Goal: Task Accomplishment & Management: Complete application form

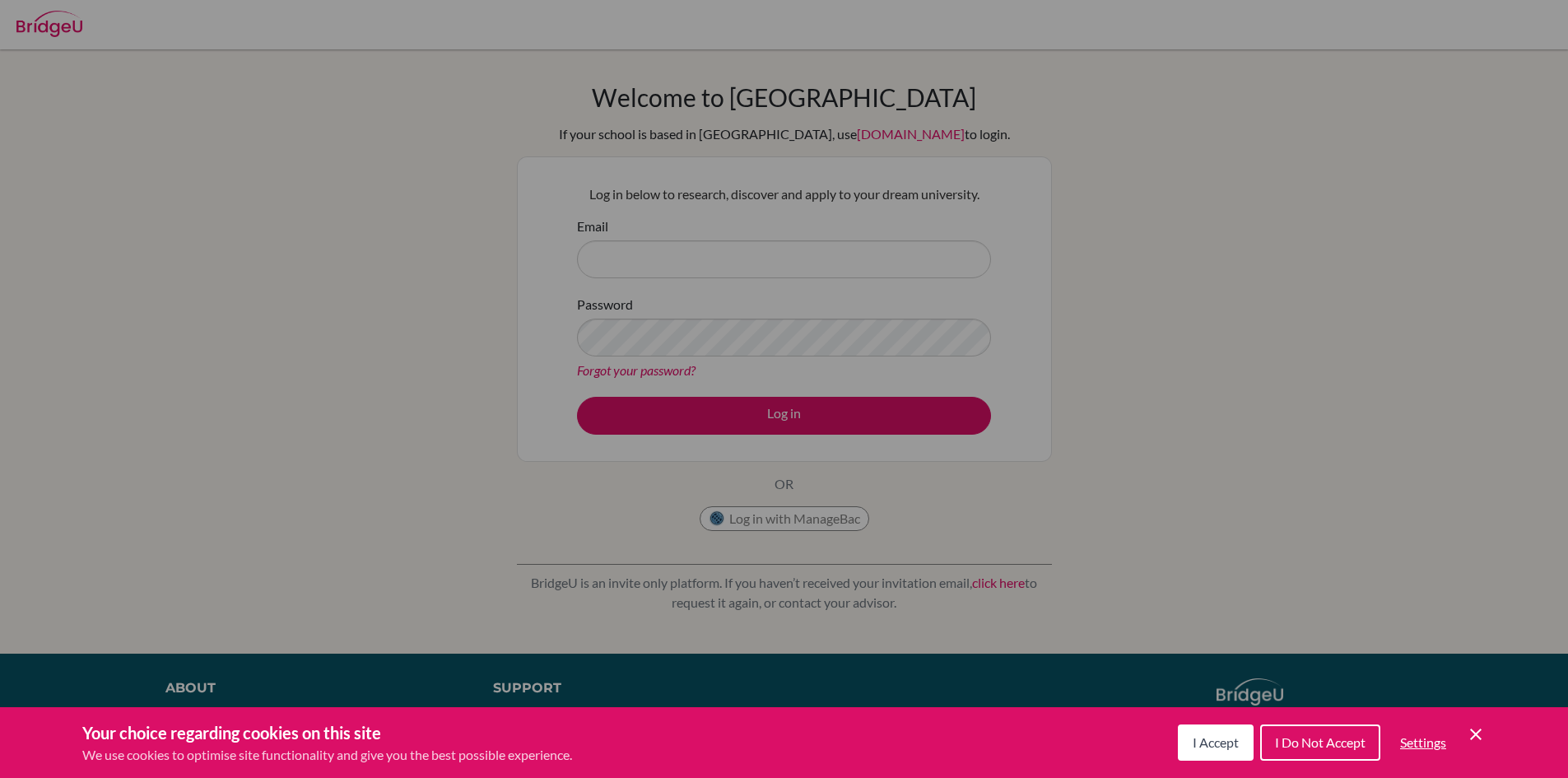
click at [1208, 741] on span "I Accept" at bounding box center [1215, 742] width 46 height 15
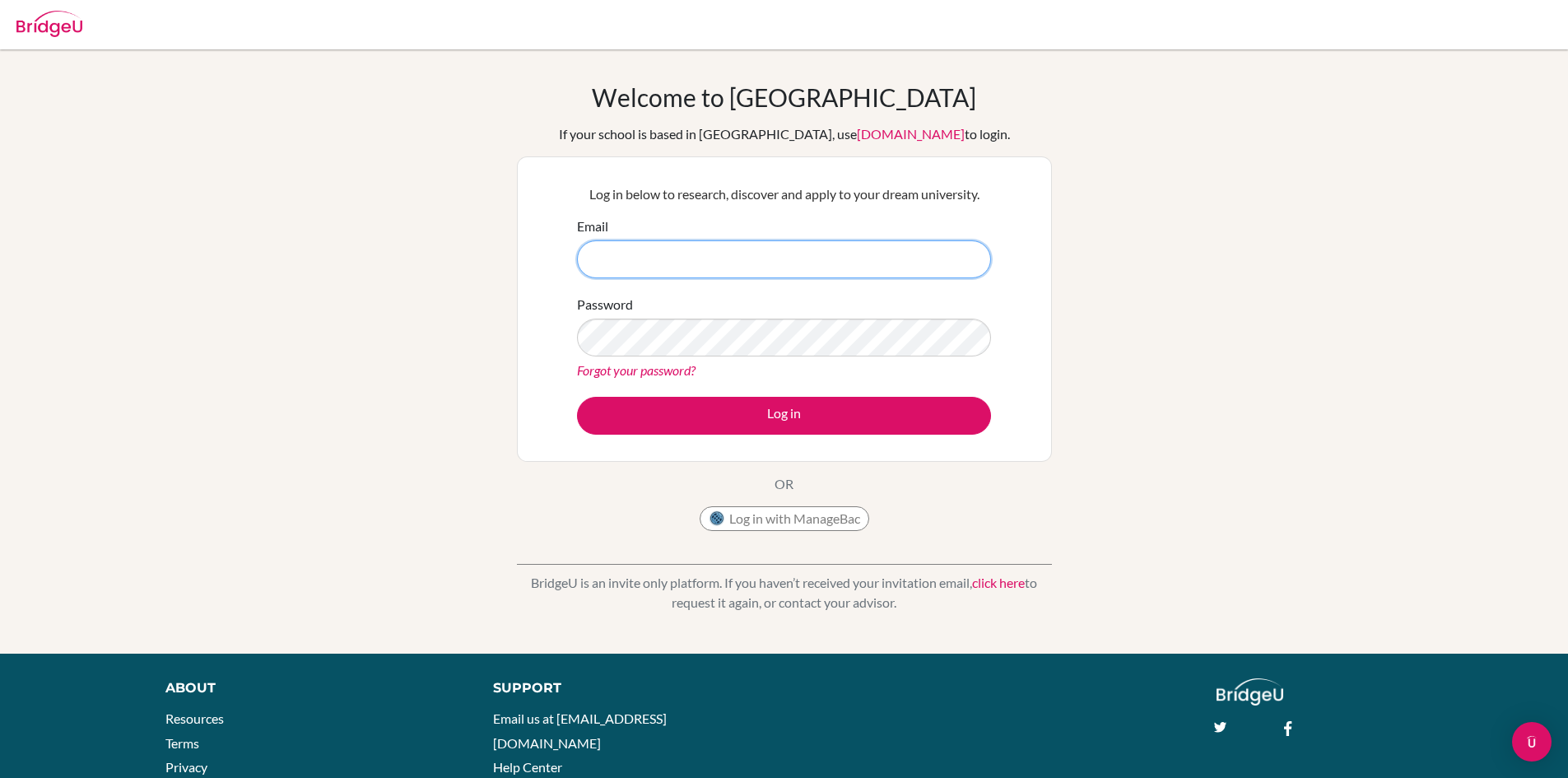
click at [699, 259] on input "Email" at bounding box center [784, 260] width 414 height 38
type input "techspecialist@macrisschool.org"
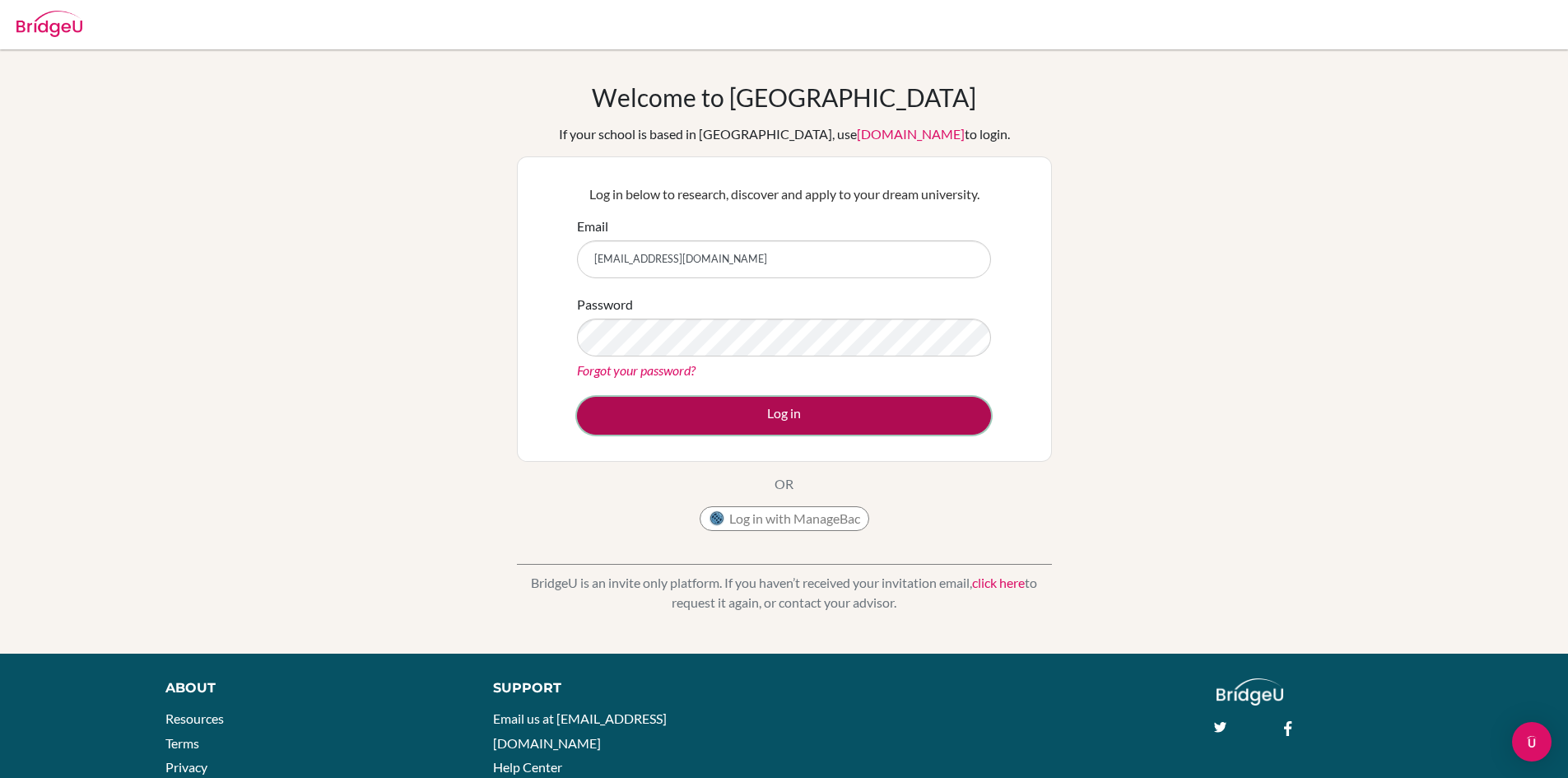
click at [794, 402] on button "Log in" at bounding box center [784, 416] width 414 height 38
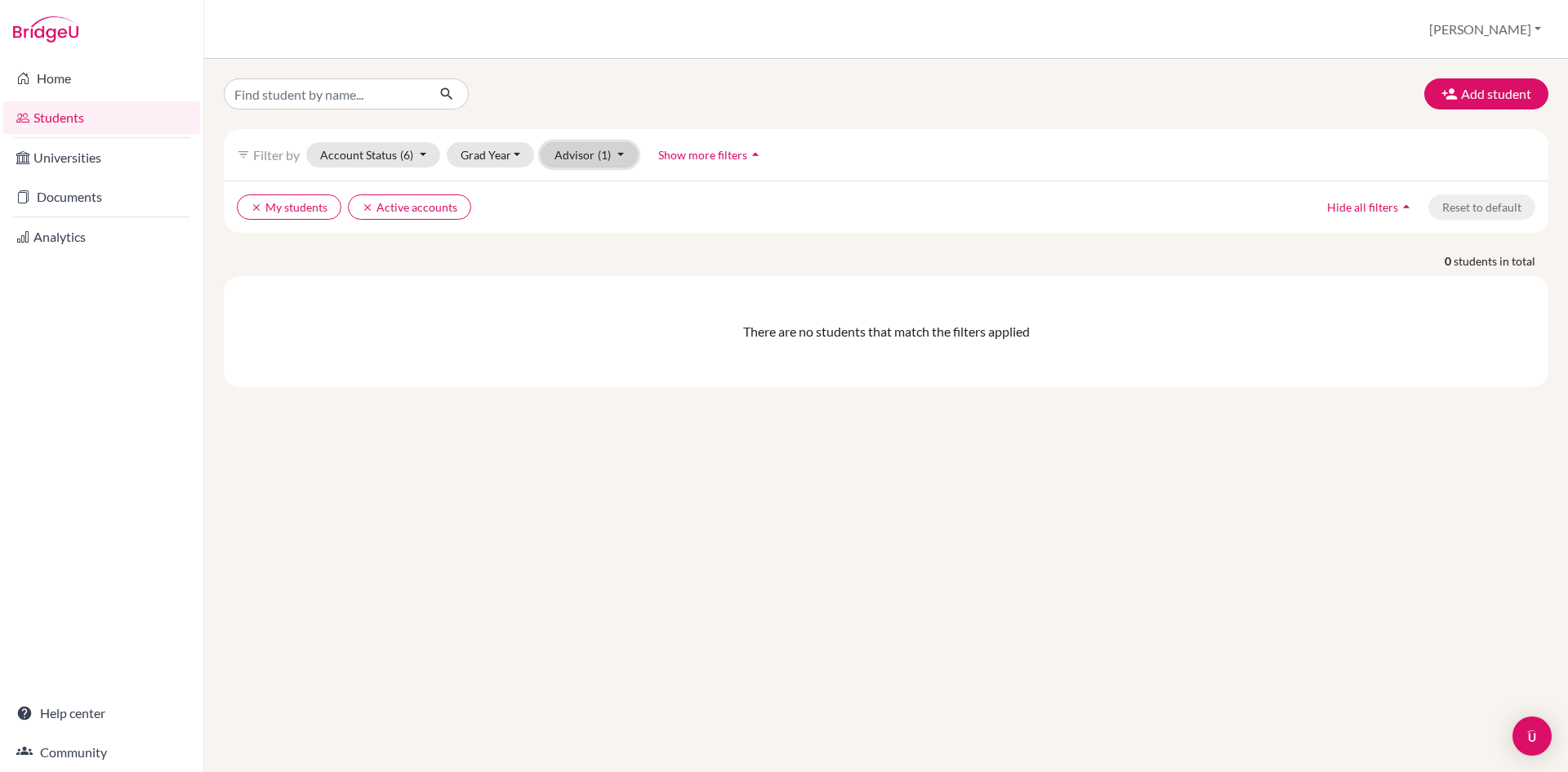
click at [582, 154] on button "Advisor (1)" at bounding box center [589, 155] width 97 height 25
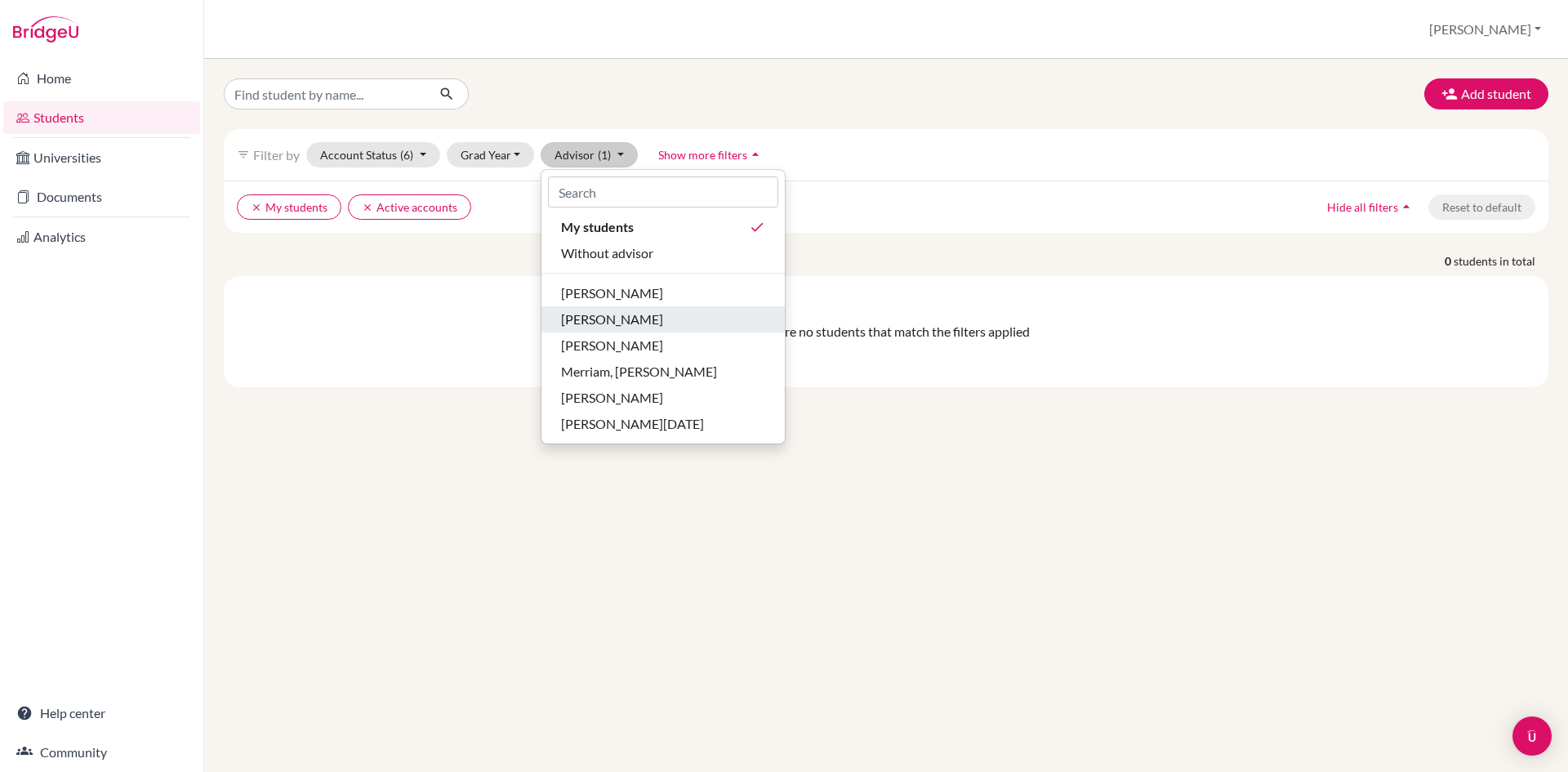
click at [671, 321] on div "Andrews, Kira" at bounding box center [663, 319] width 204 height 20
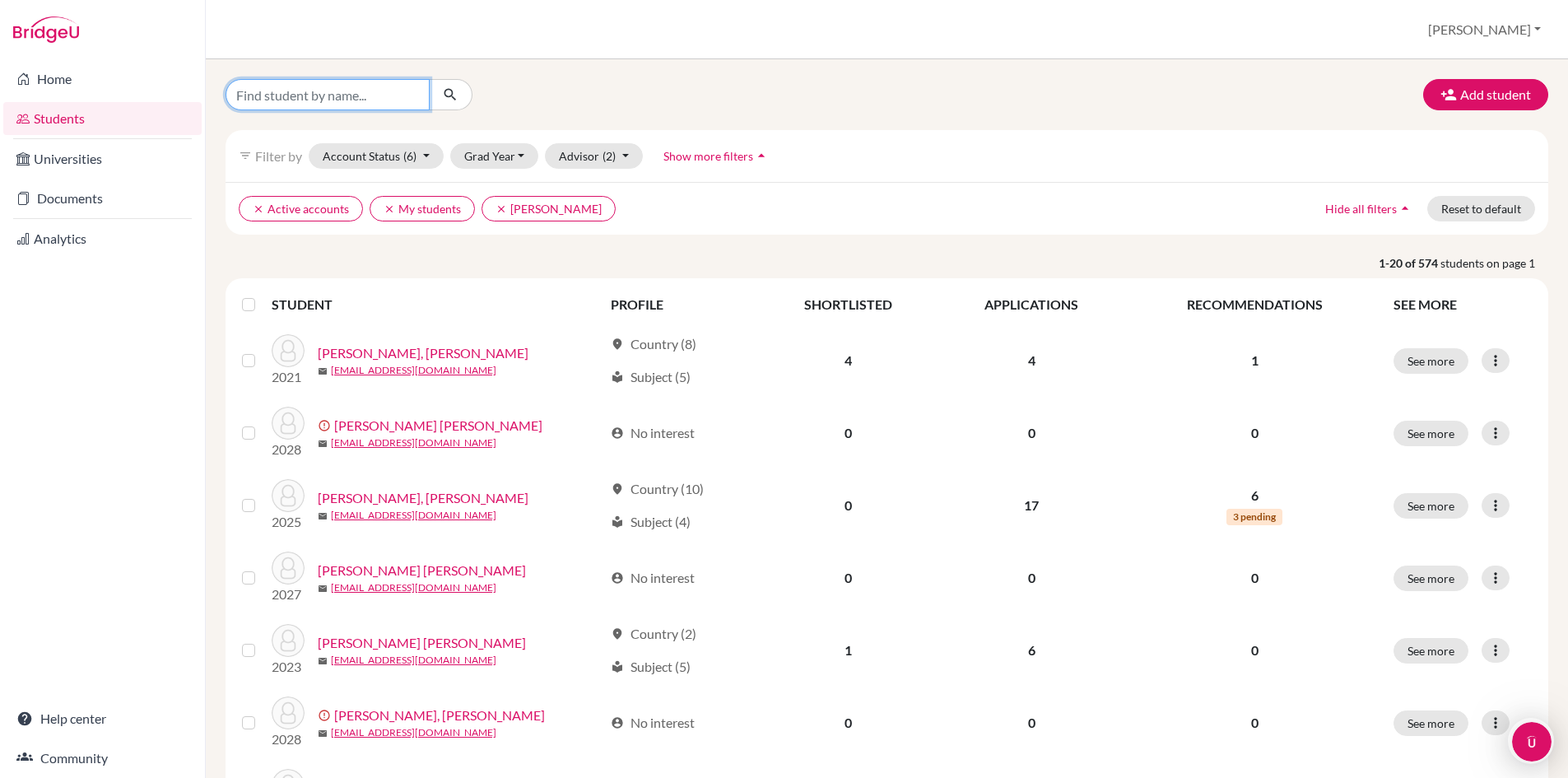
click at [384, 101] on input "Find student by name..." at bounding box center [327, 94] width 204 height 31
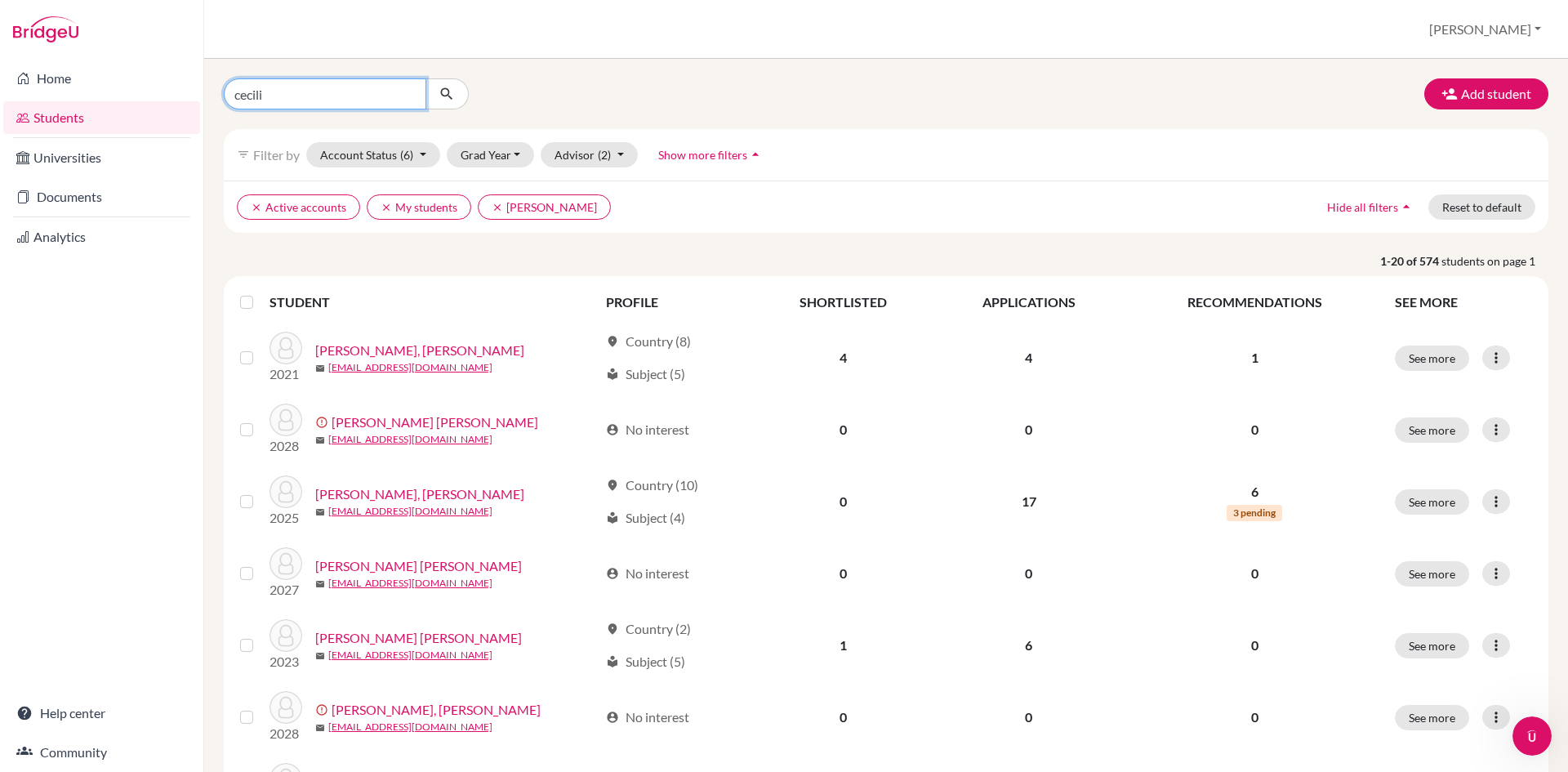
type input "[PERSON_NAME]"
click button "submit" at bounding box center [447, 93] width 43 height 31
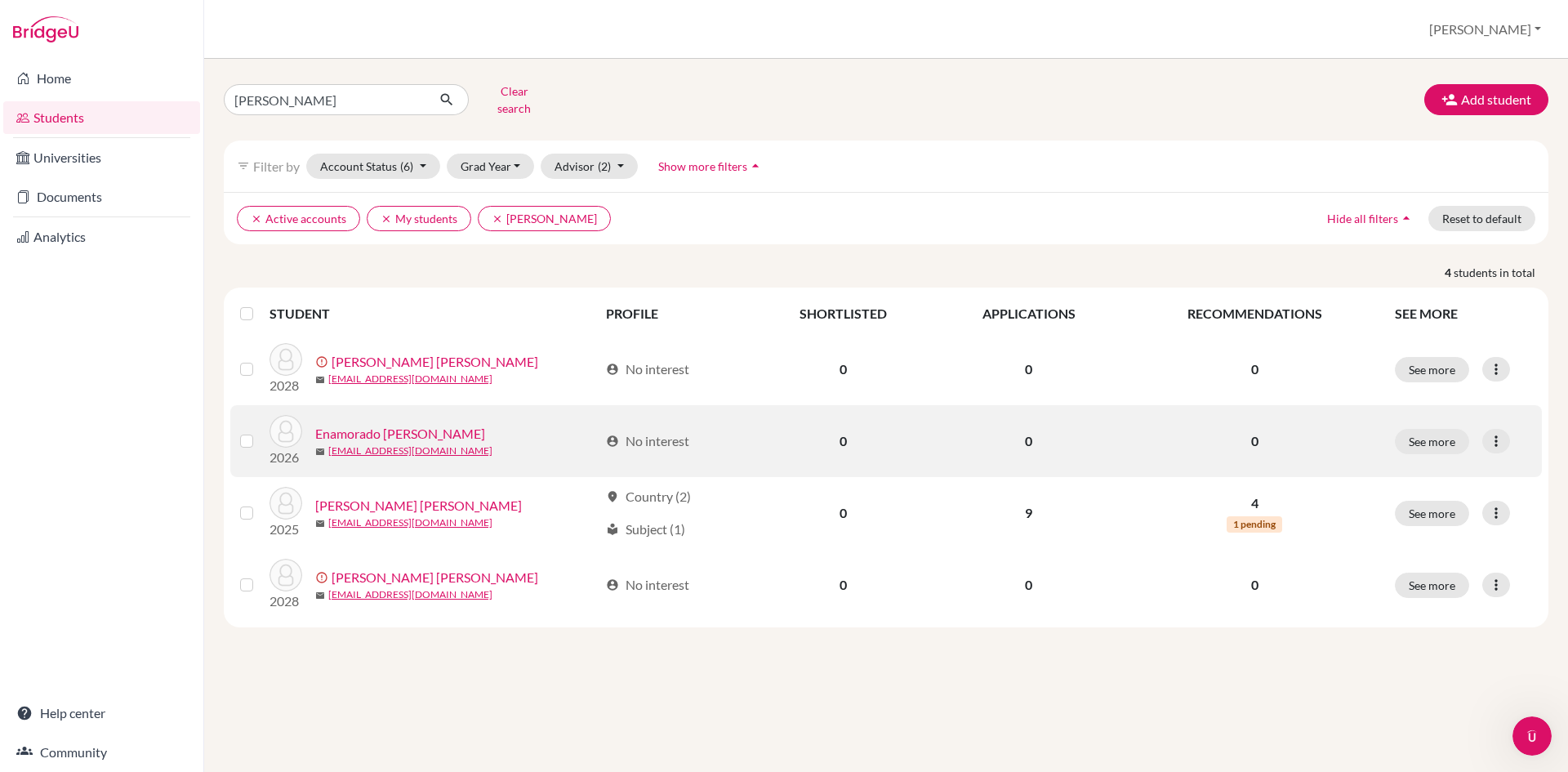
click at [419, 426] on link "Enamorado Cardenal, Cecilia María" at bounding box center [400, 433] width 170 height 20
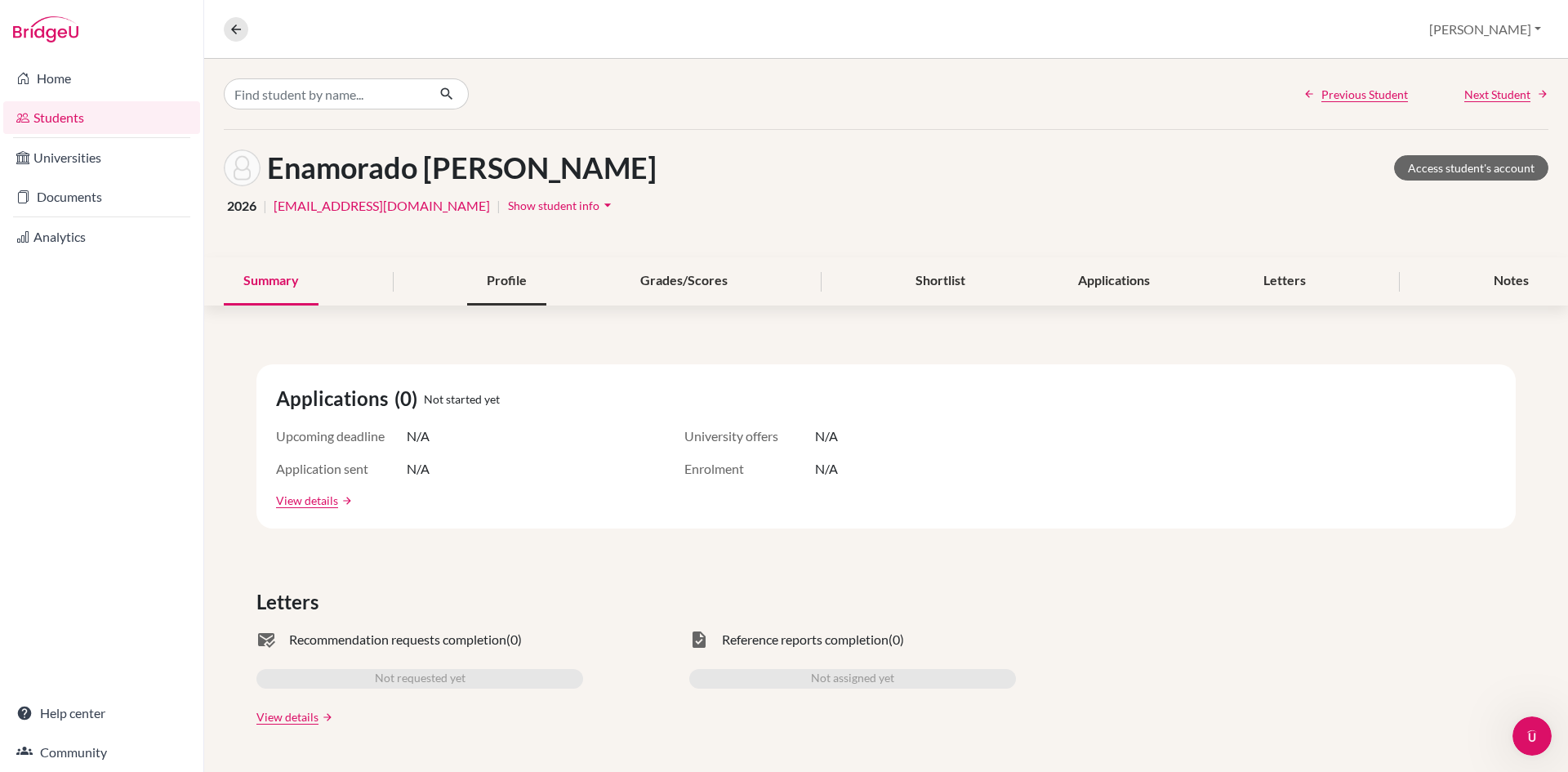
click at [508, 286] on div "Profile" at bounding box center [507, 281] width 79 height 48
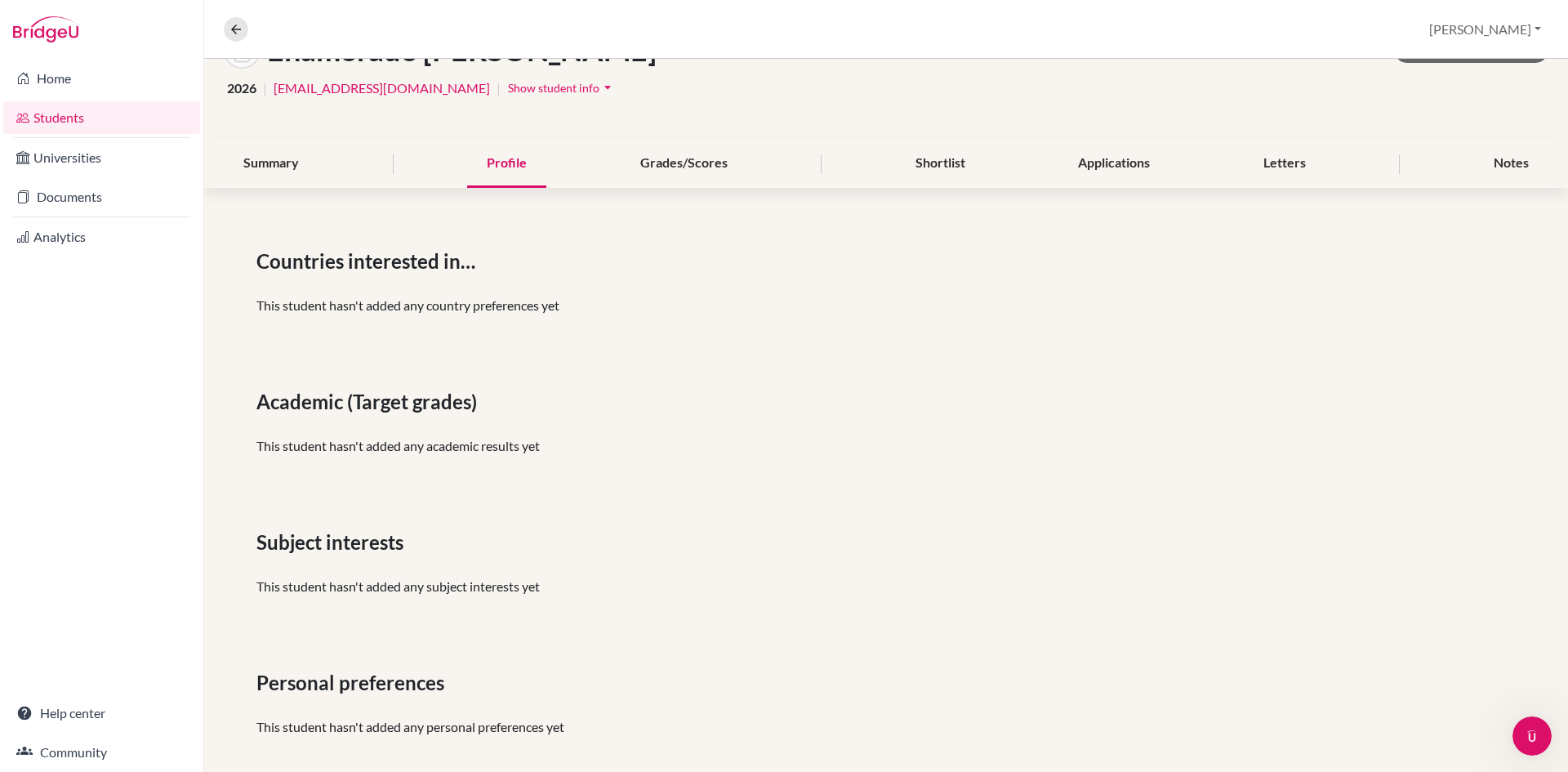
scroll to position [135, 0]
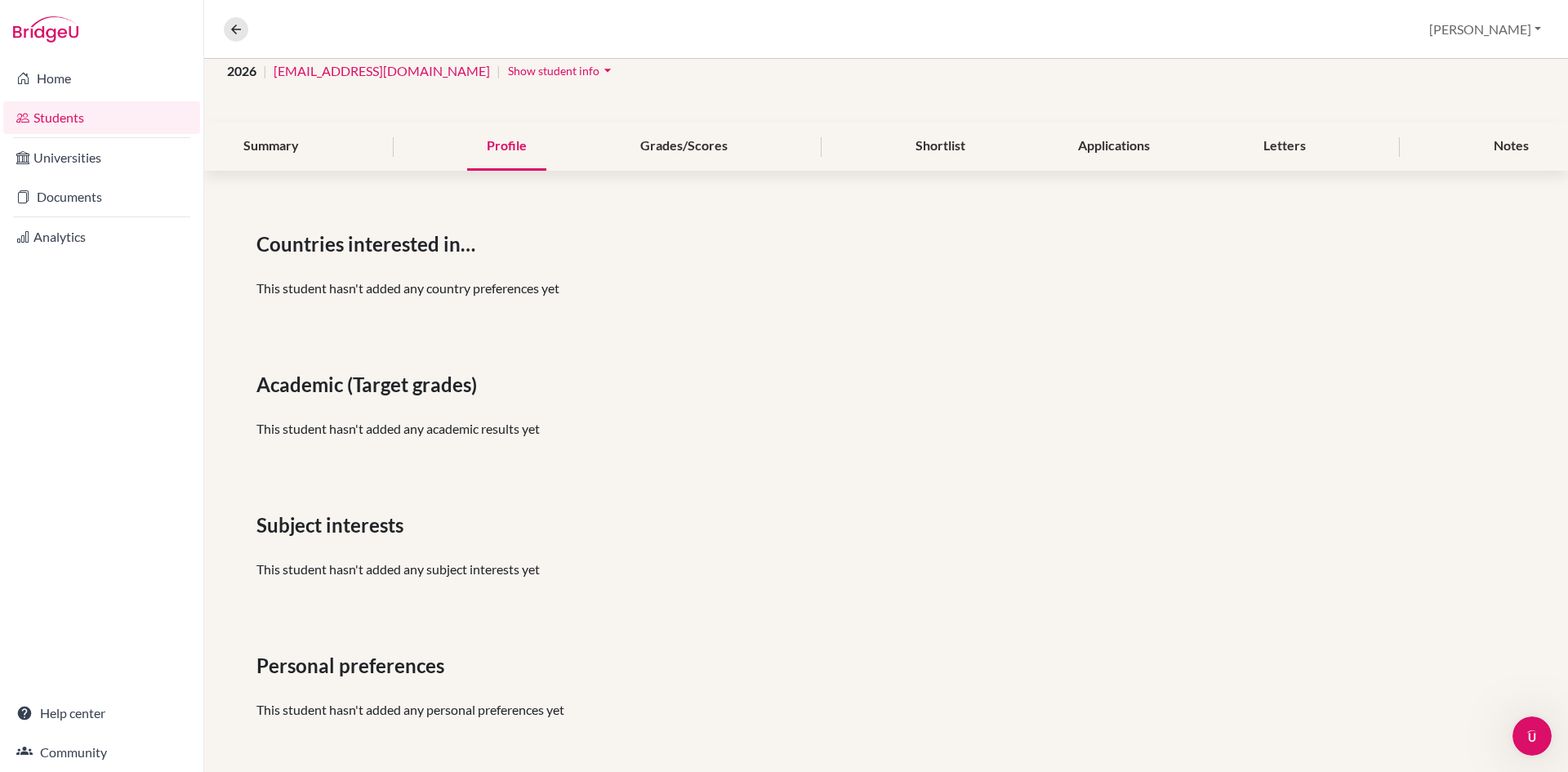
click at [301, 167] on div "Summary" at bounding box center [271, 146] width 94 height 48
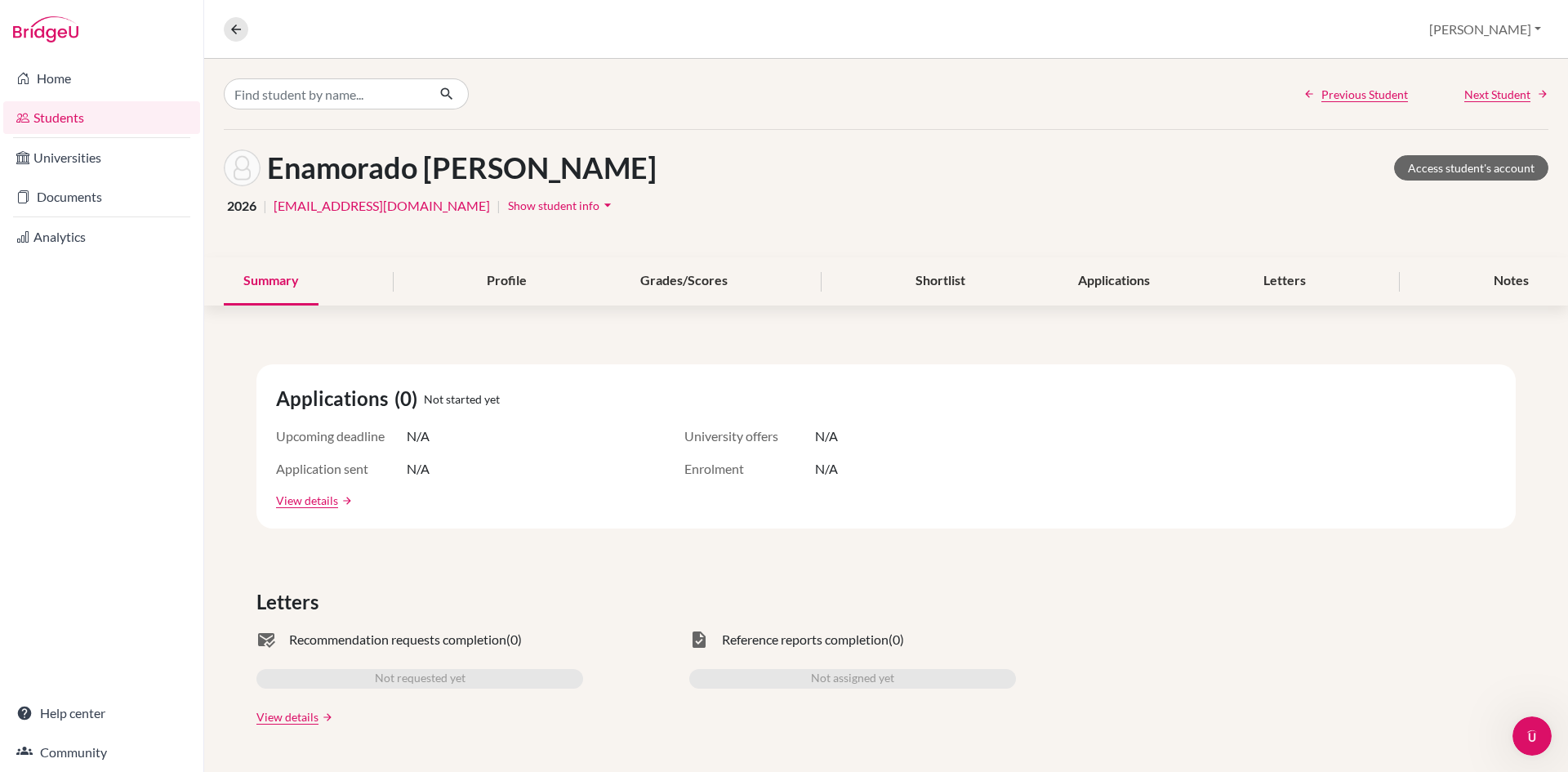
click at [532, 210] on span "Show student info" at bounding box center [553, 205] width 92 height 14
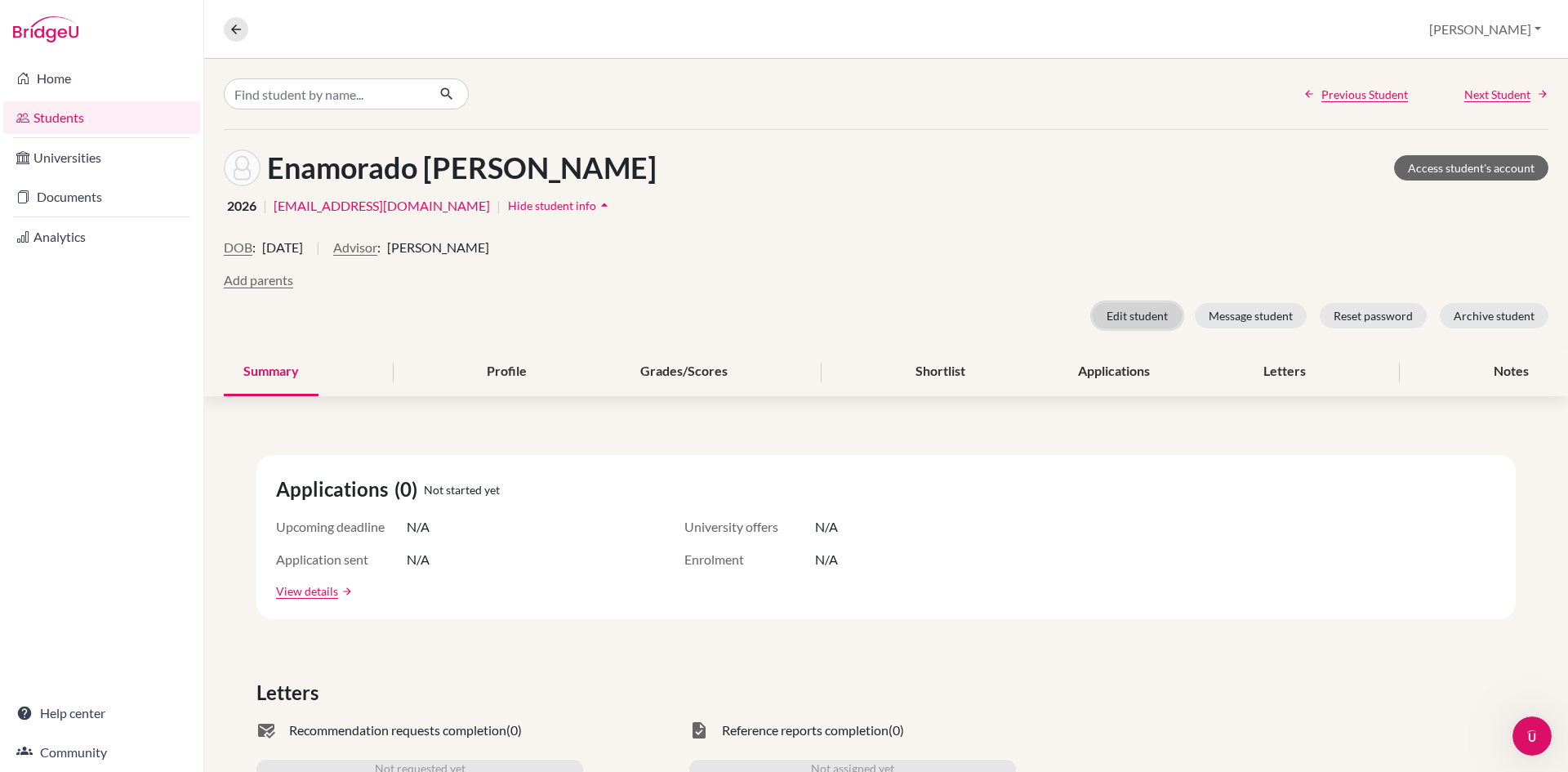
click at [1131, 314] on button "Edit student" at bounding box center [1137, 315] width 89 height 25
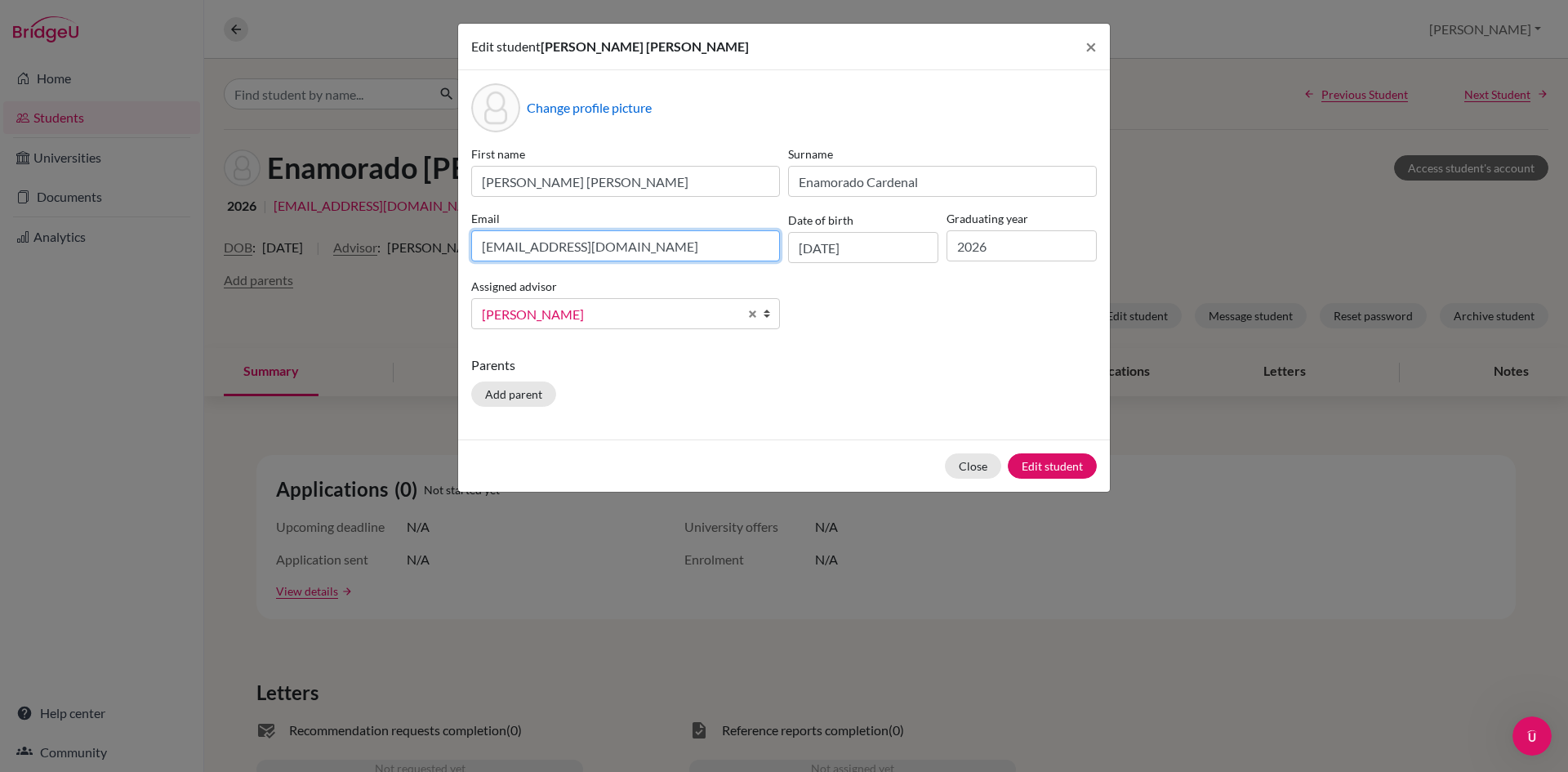
click at [489, 246] on input "cenamorado@macrisschool.org" at bounding box center [625, 245] width 309 height 31
type input "ceciliaenamorado@macrisschool.org"
click at [1060, 459] on button "Edit student" at bounding box center [1052, 465] width 89 height 25
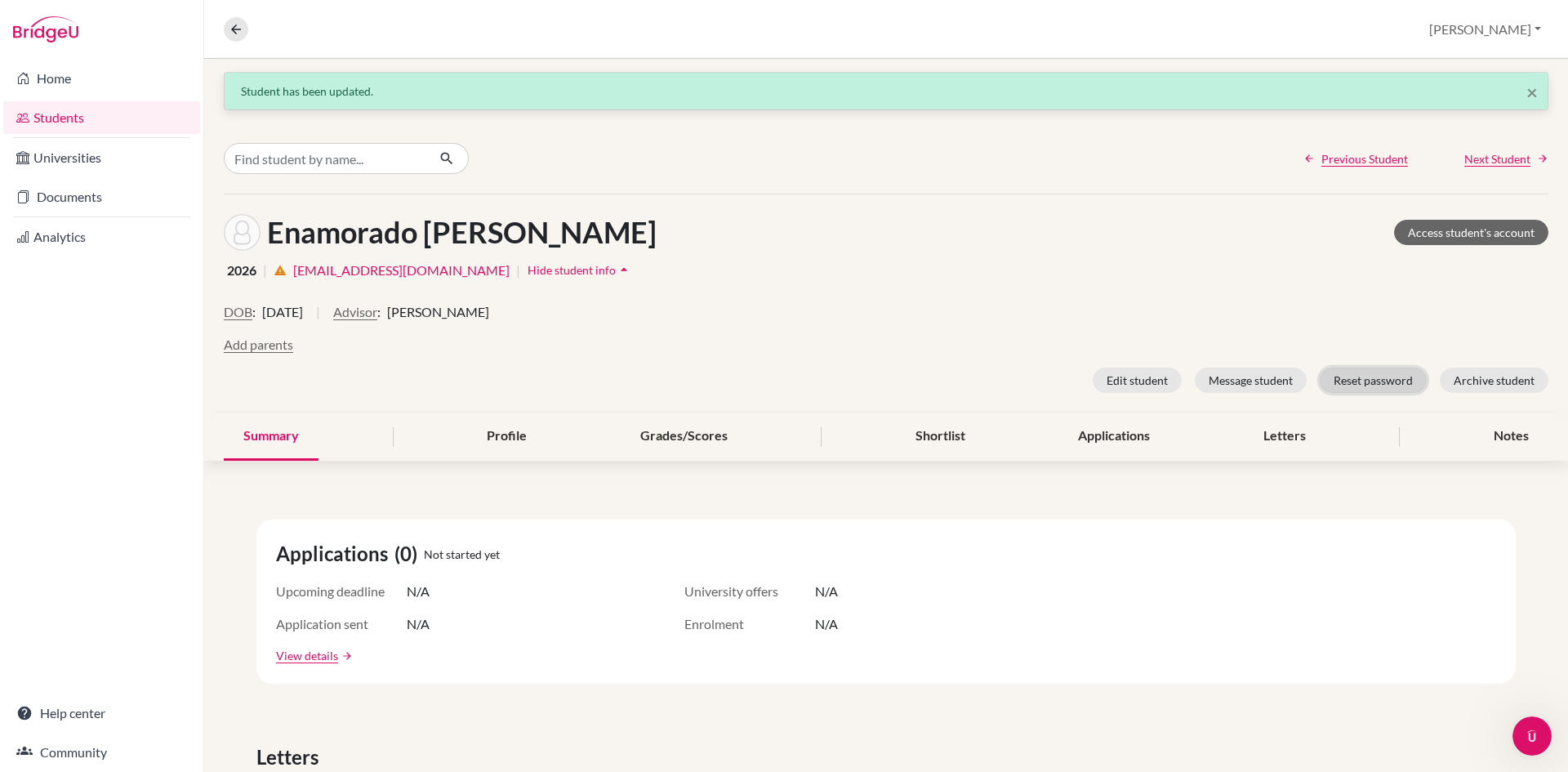
click at [1357, 378] on button "Reset password" at bounding box center [1373, 379] width 107 height 25
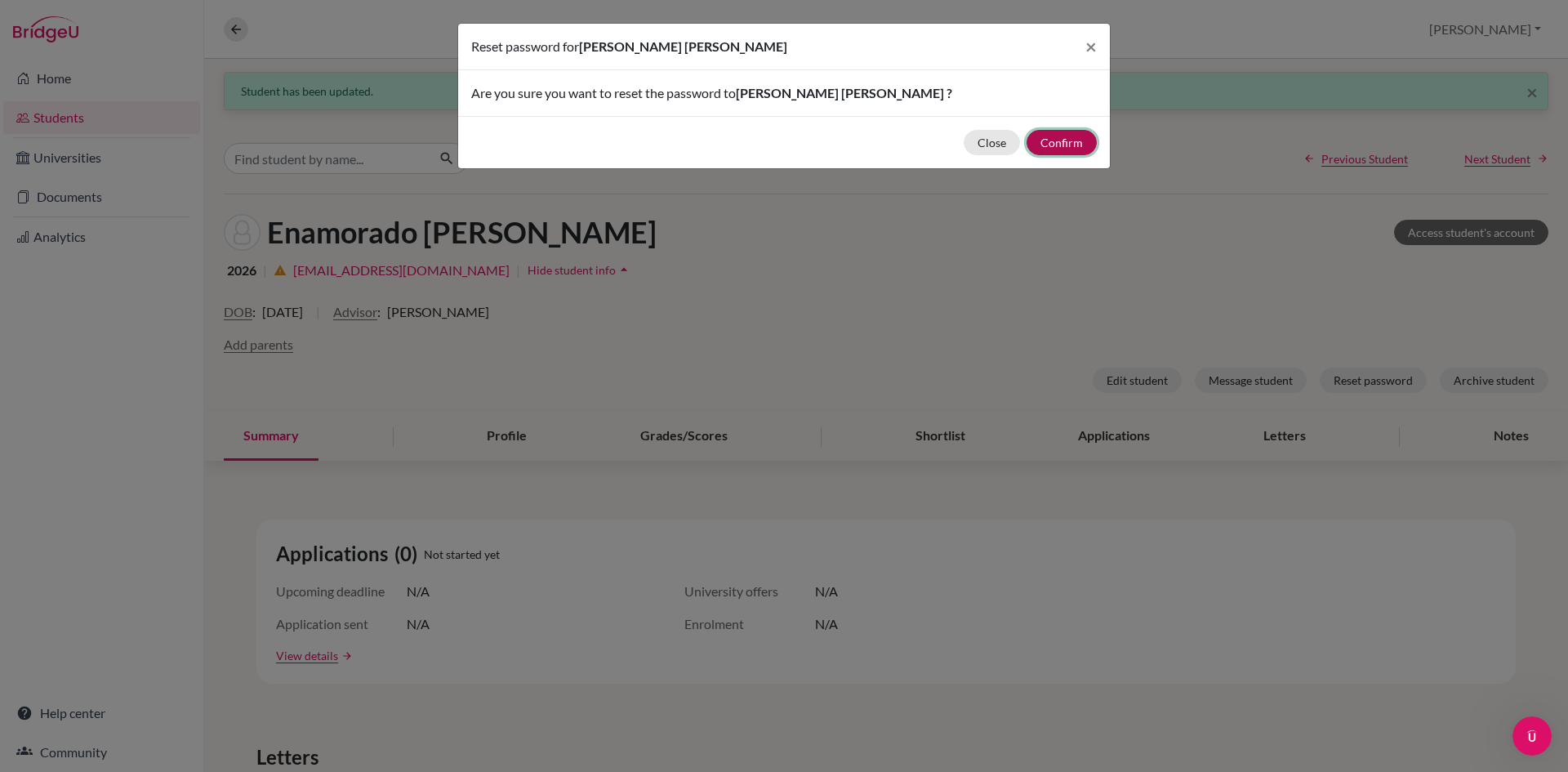
click at [1072, 148] on button "Confirm" at bounding box center [1061, 143] width 70 height 25
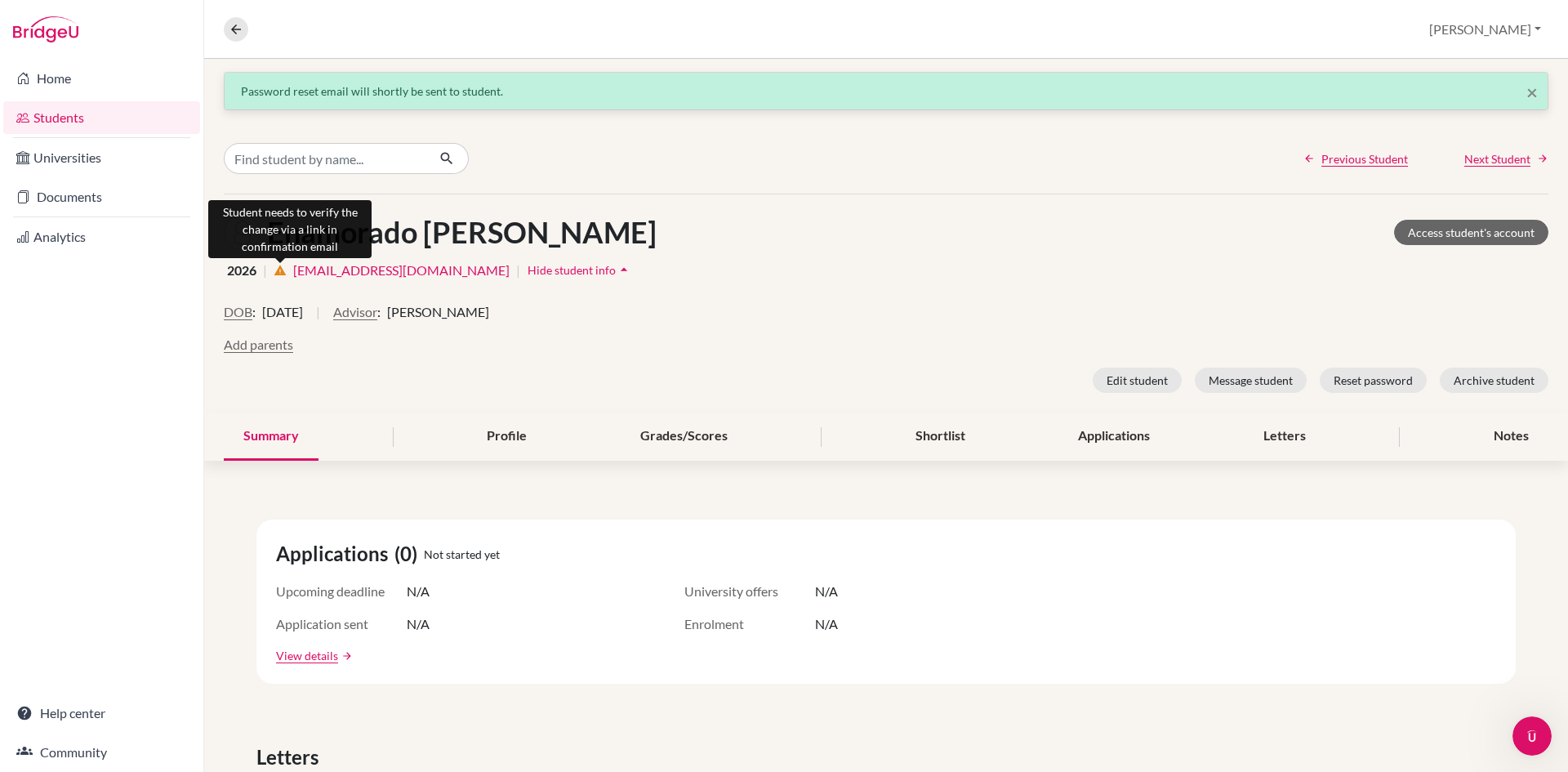
click at [276, 272] on icon "warning" at bounding box center [280, 271] width 13 height 13
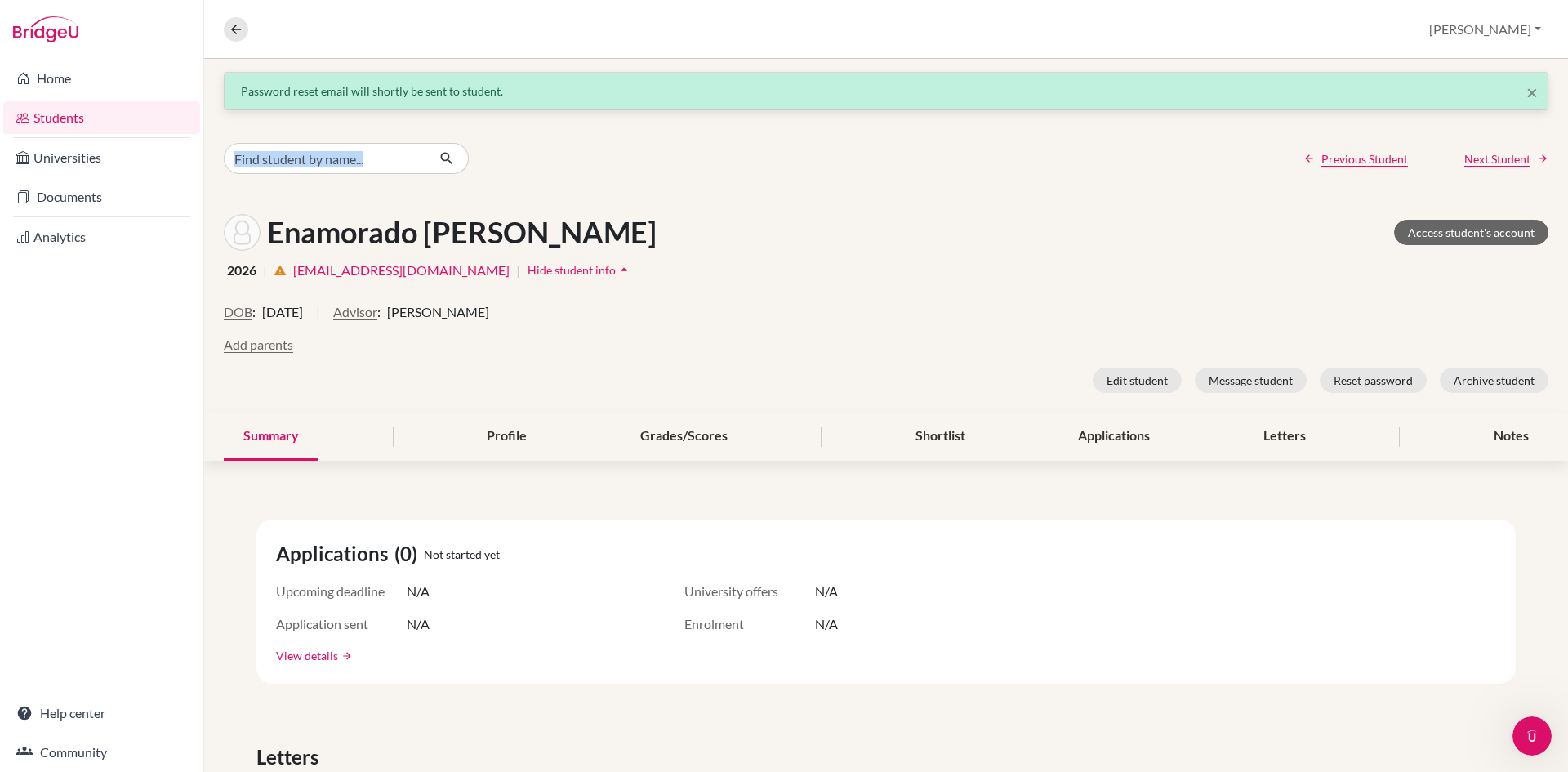
click at [568, 145] on div at bounding box center [444, 158] width 442 height 31
click at [212, 179] on div "Previous Student Next Student" at bounding box center [885, 159] width 1363 height 70
click at [204, 235] on div "Enamorado Cardenal, Cecilia María Access student's account 2026 | warning cenam…" at bounding box center [885, 303] width 1363 height 218
click at [150, 237] on link "Analytics" at bounding box center [101, 237] width 197 height 33
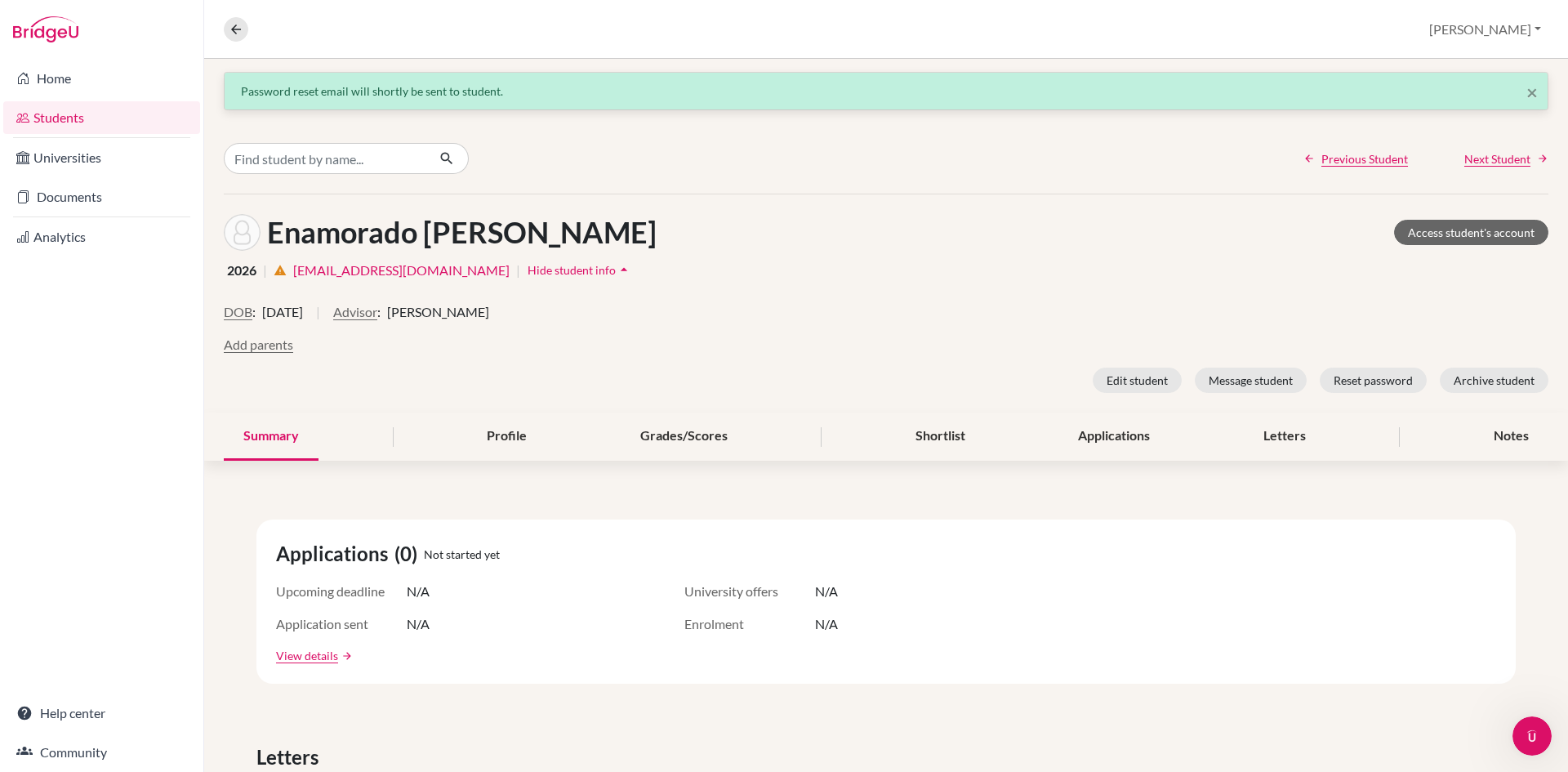
click at [158, 539] on div "Home Students Universities Documents Analytics Help center Community" at bounding box center [102, 415] width 204 height 713
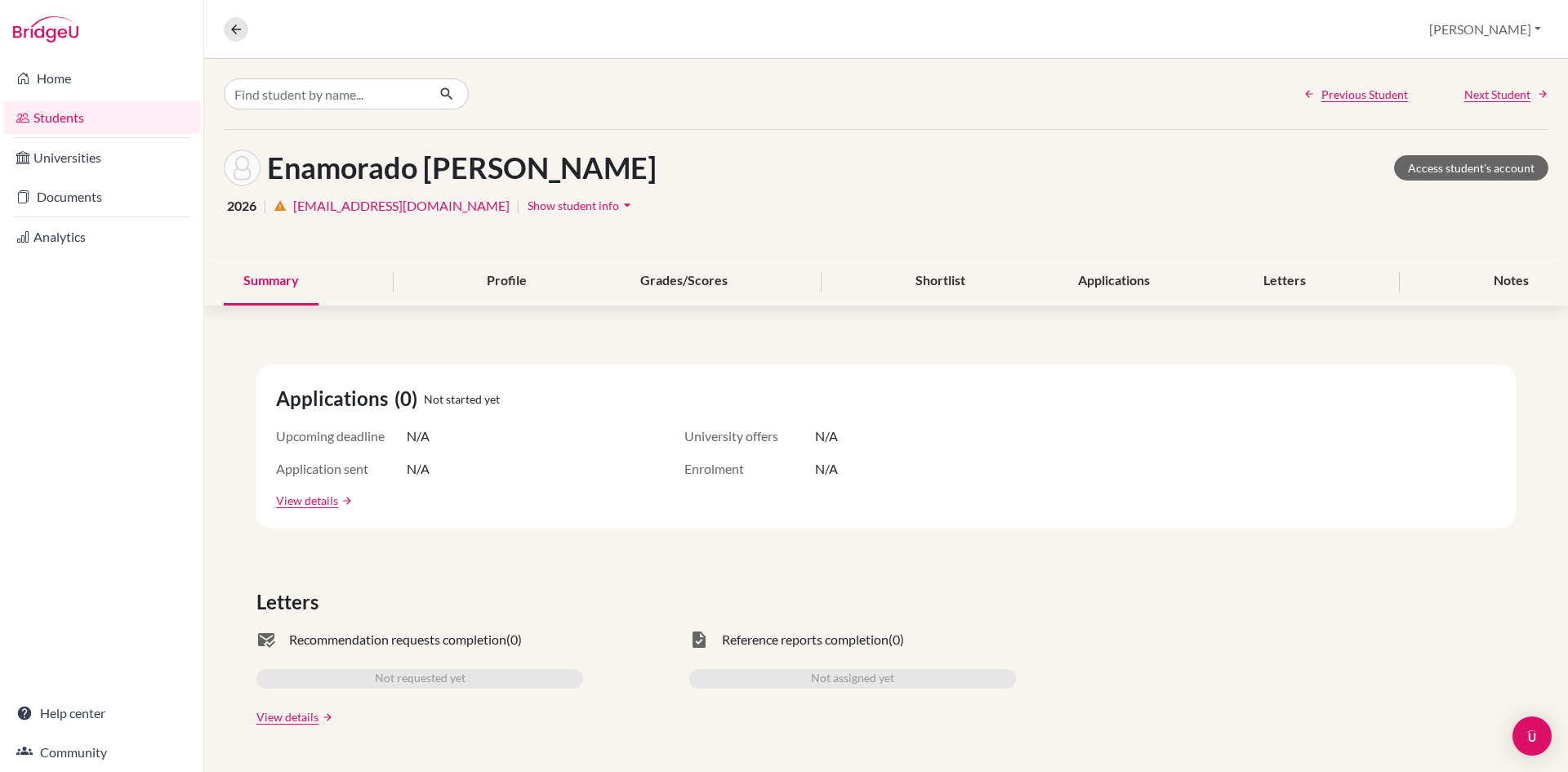
click at [619, 197] on icon "arrow_drop_down" at bounding box center [626, 205] width 16 height 16
click at [302, 100] on input "Find student by name..." at bounding box center [325, 93] width 203 height 31
type input "a"
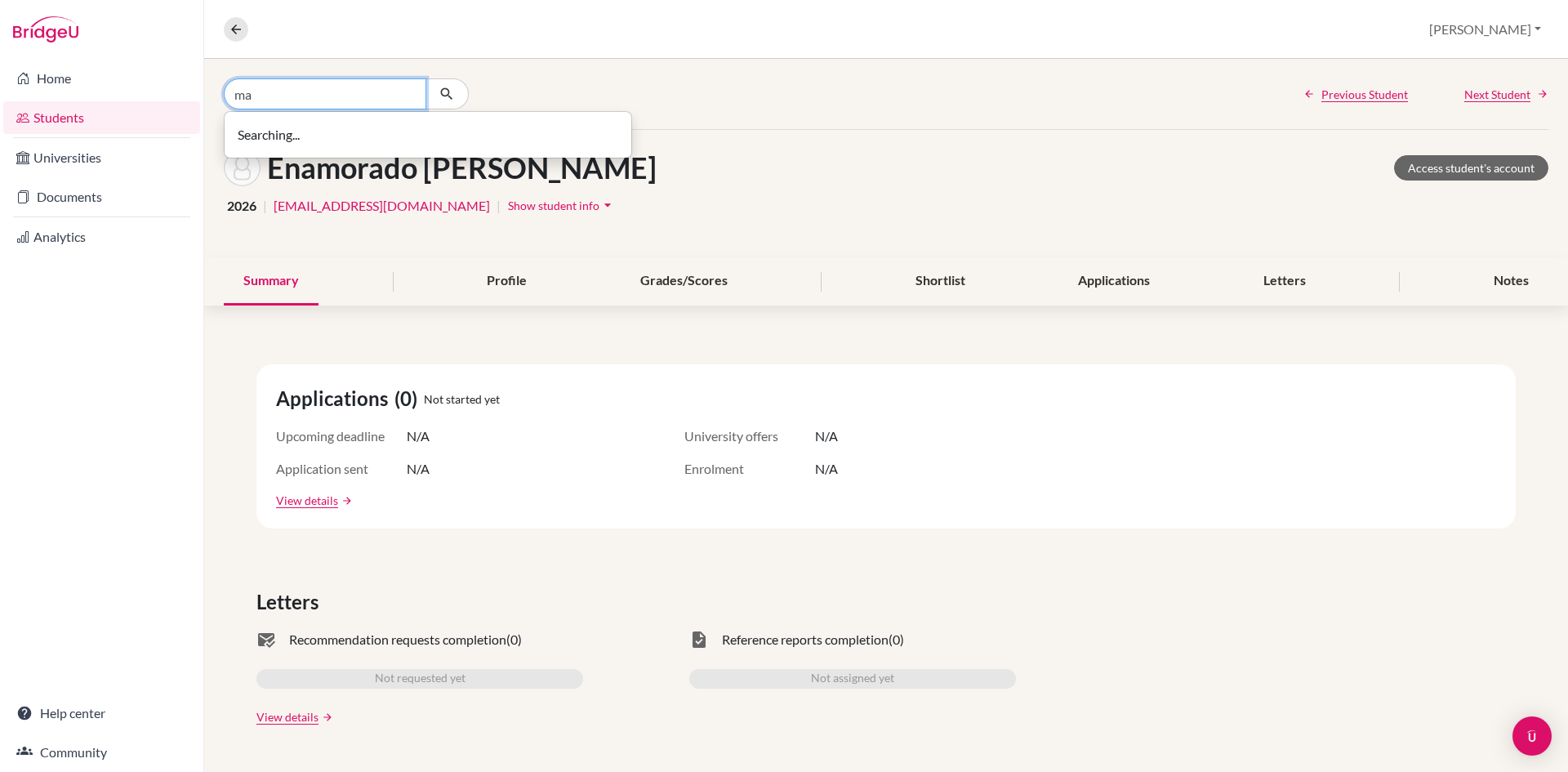
type input "m"
type input "[PERSON_NAME]"
click at [409, 93] on input "[PERSON_NAME]" at bounding box center [325, 93] width 203 height 31
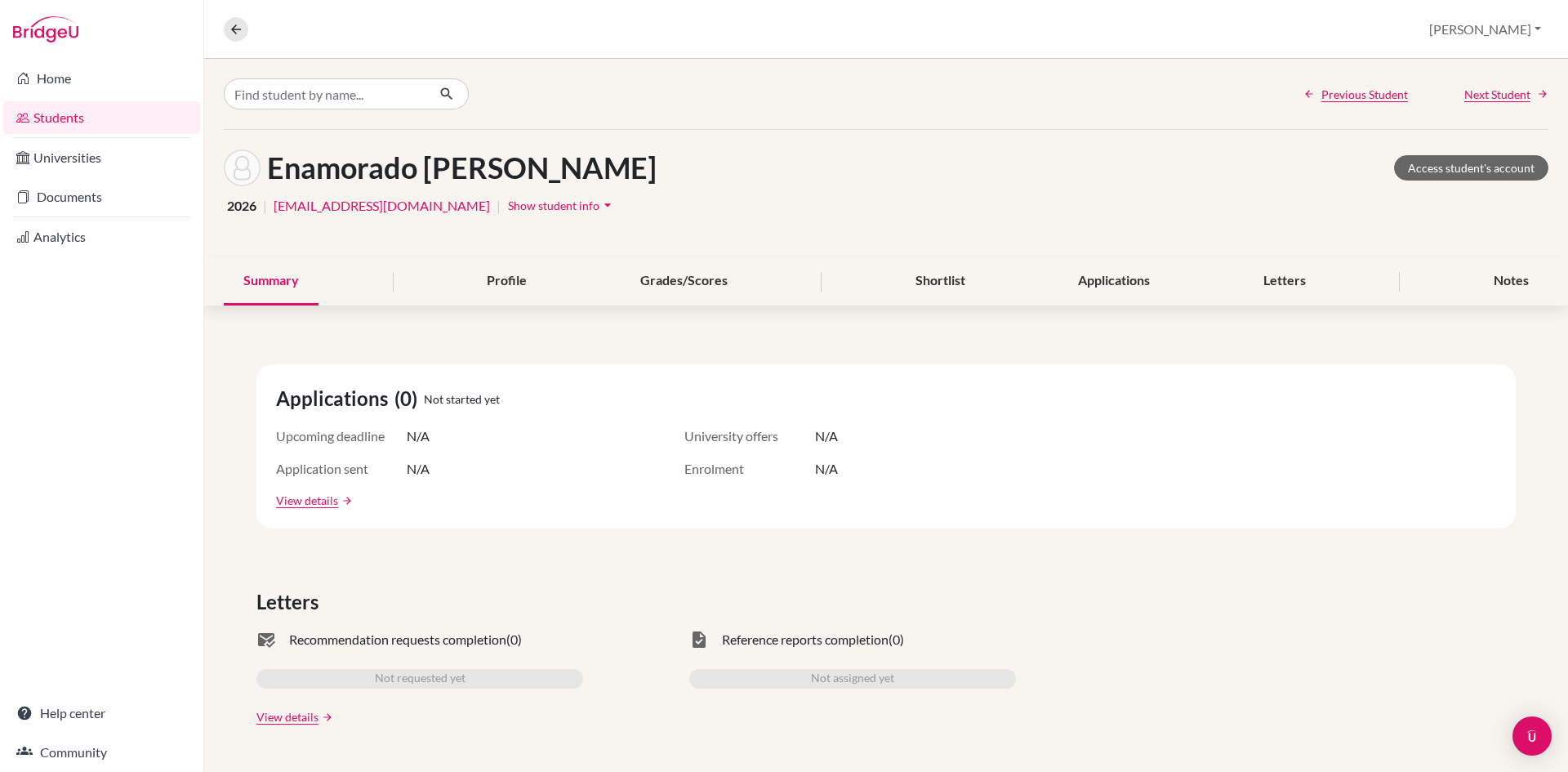
click at [81, 122] on link "Students" at bounding box center [101, 117] width 197 height 33
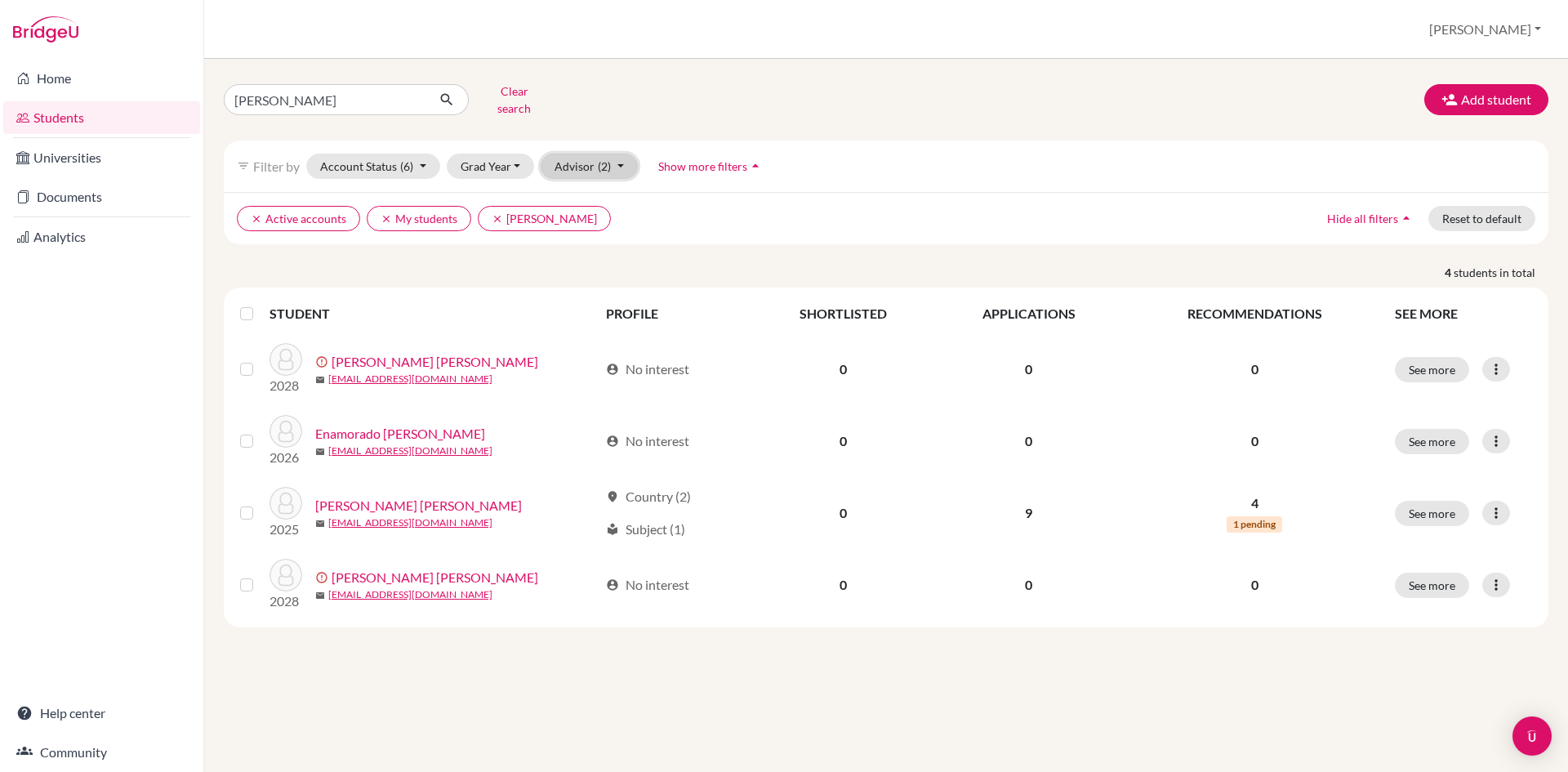
click at [622, 154] on button "Advisor (2)" at bounding box center [589, 166] width 97 height 25
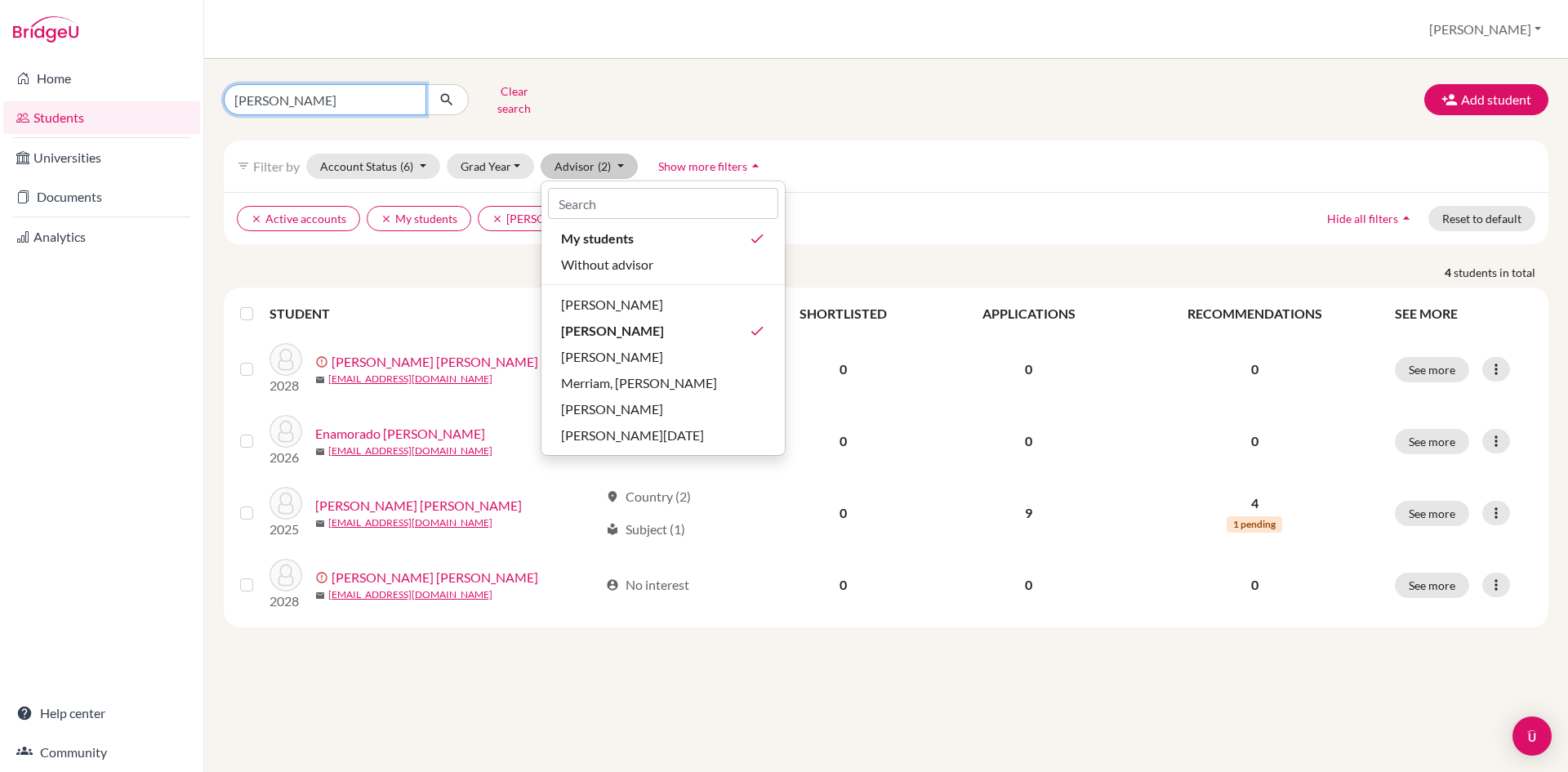
click at [387, 104] on input "[PERSON_NAME]" at bounding box center [325, 99] width 203 height 31
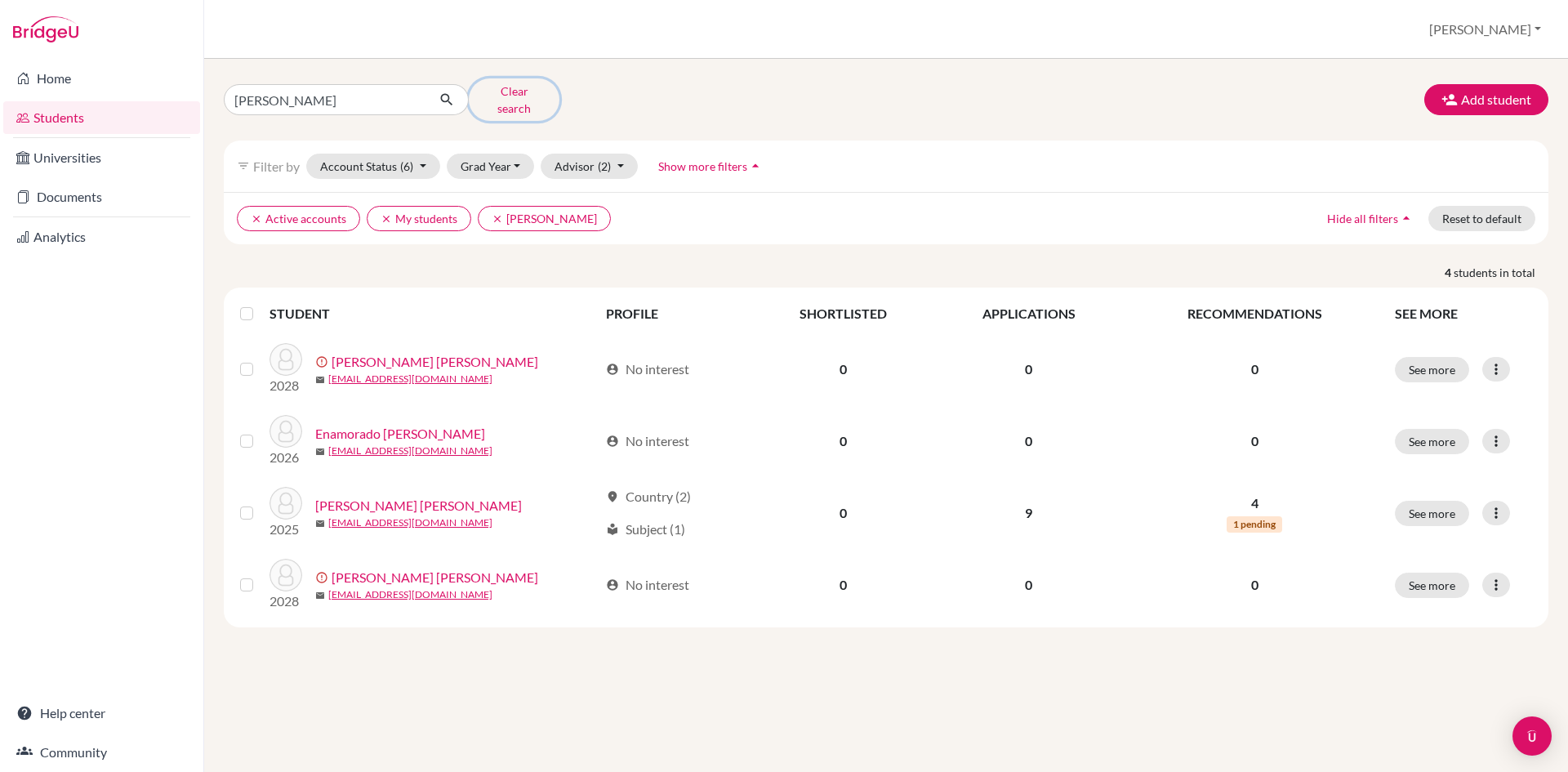
click at [502, 94] on button "Clear search" at bounding box center [514, 99] width 91 height 42
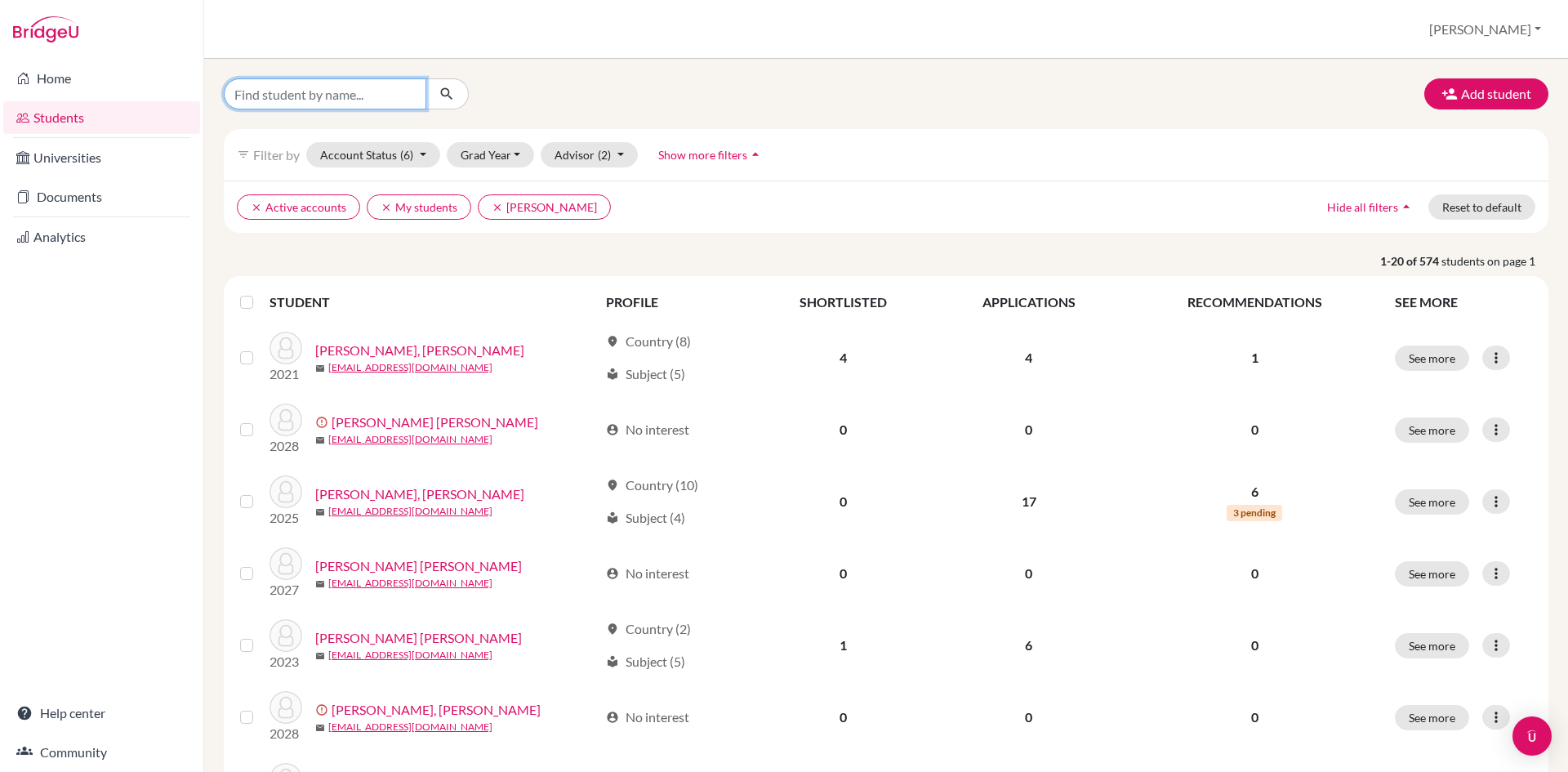
click at [380, 107] on input "Find student by name..." at bounding box center [325, 93] width 203 height 31
type input "verdial"
click button "submit" at bounding box center [447, 93] width 43 height 31
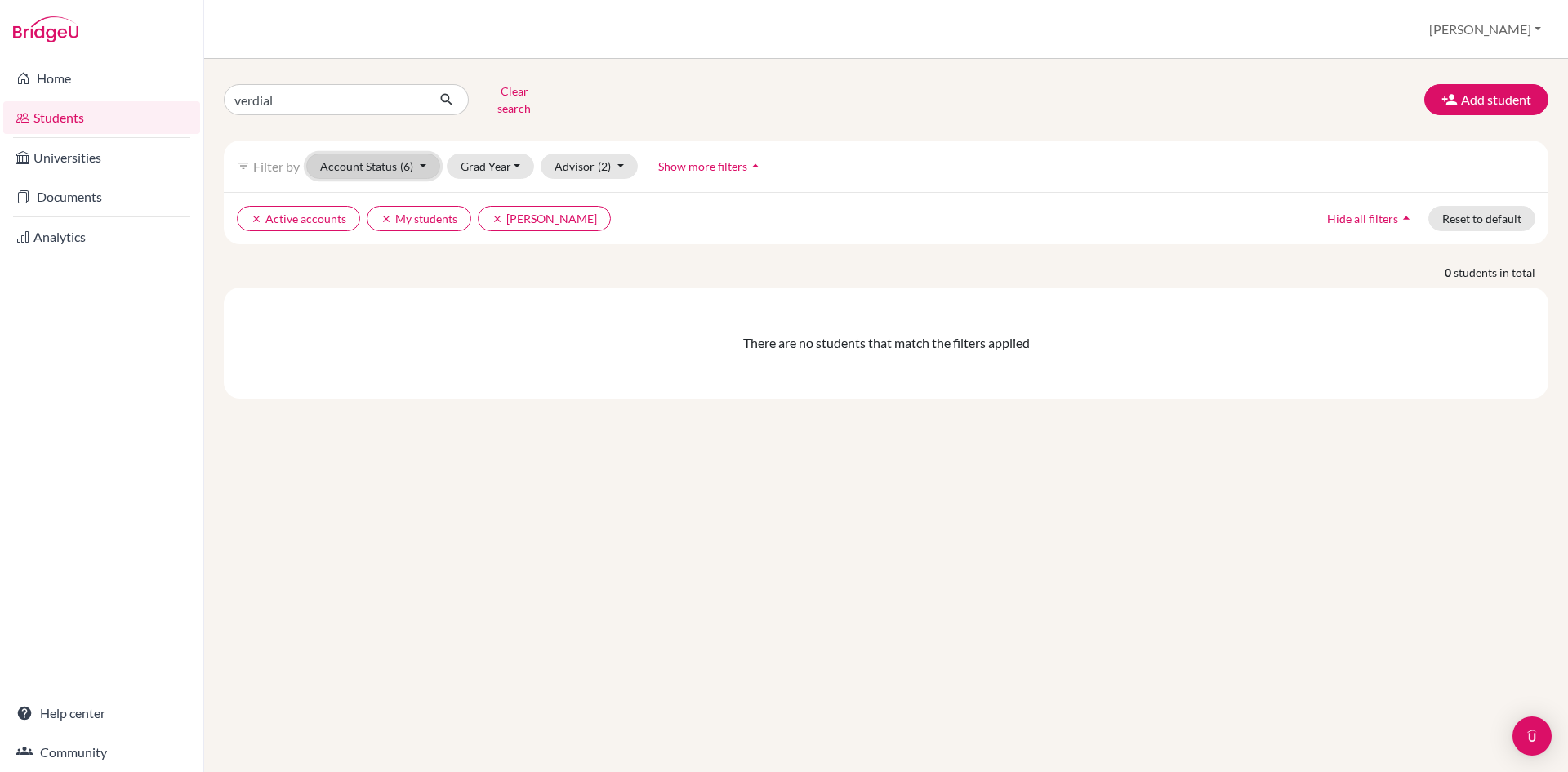
click at [404, 159] on span "(6)" at bounding box center [407, 166] width 13 height 14
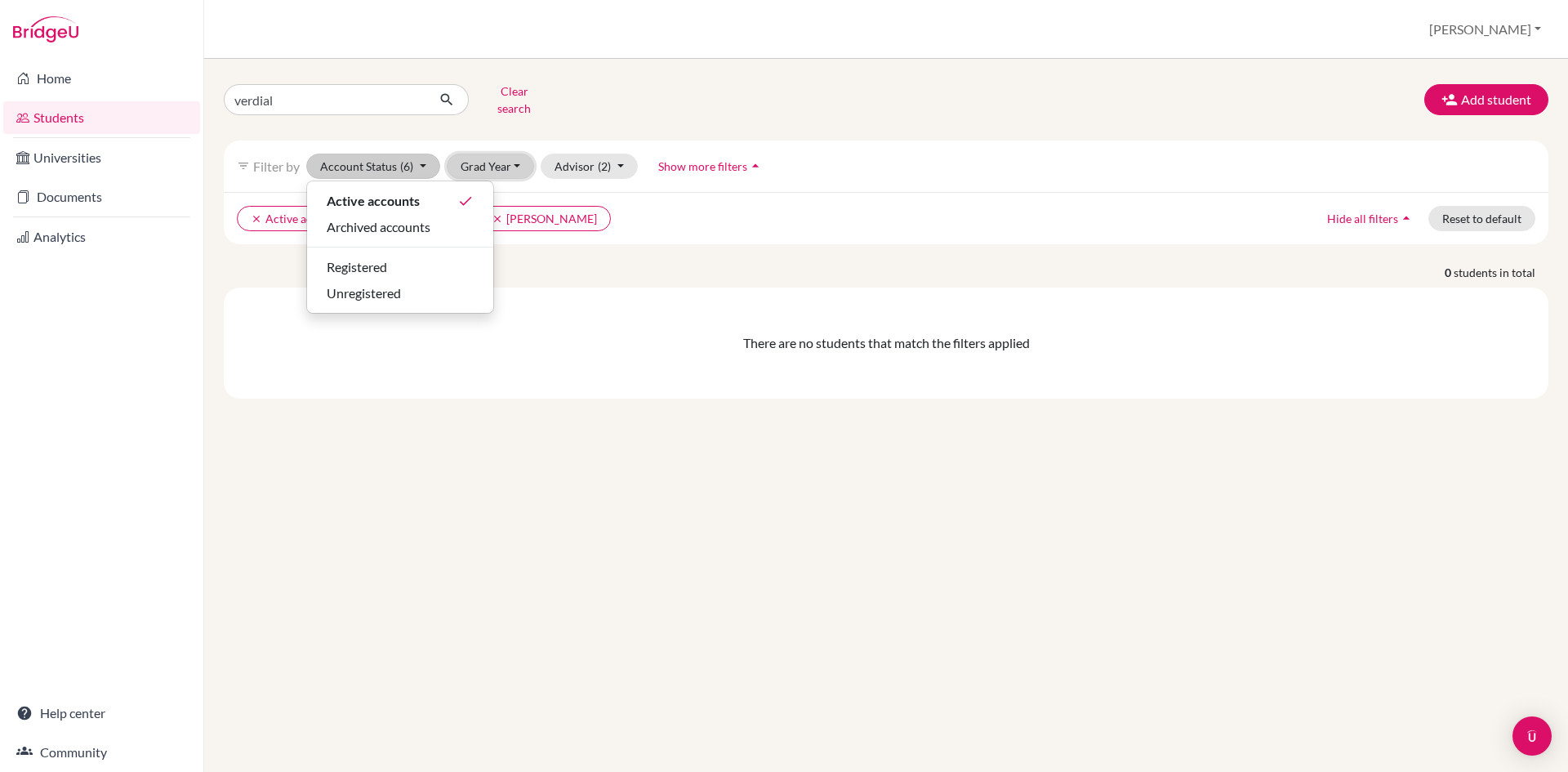
click at [490, 154] on button "Grad Year" at bounding box center [490, 166] width 88 height 25
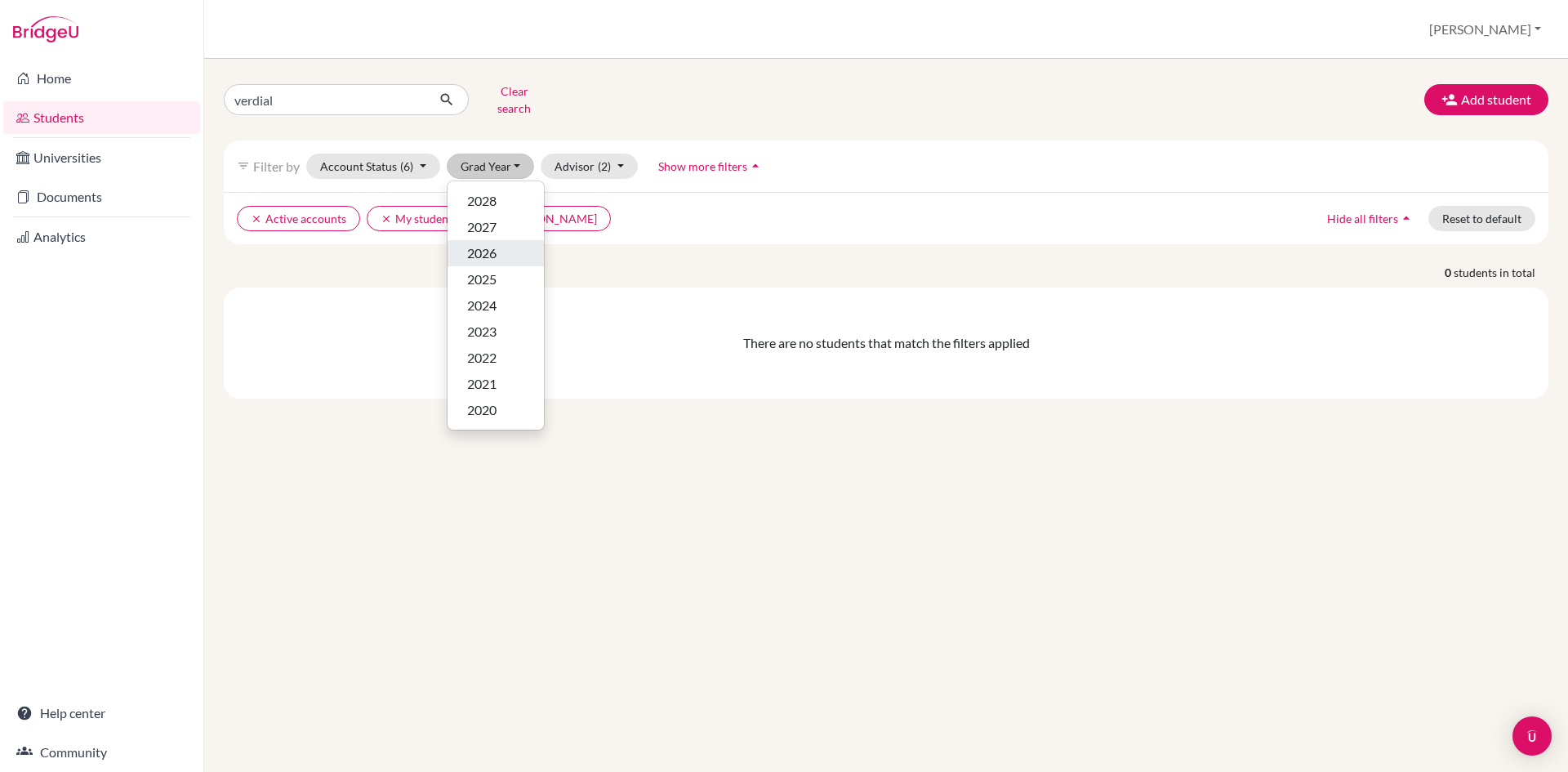
click at [506, 252] on button "2026" at bounding box center [495, 253] width 96 height 26
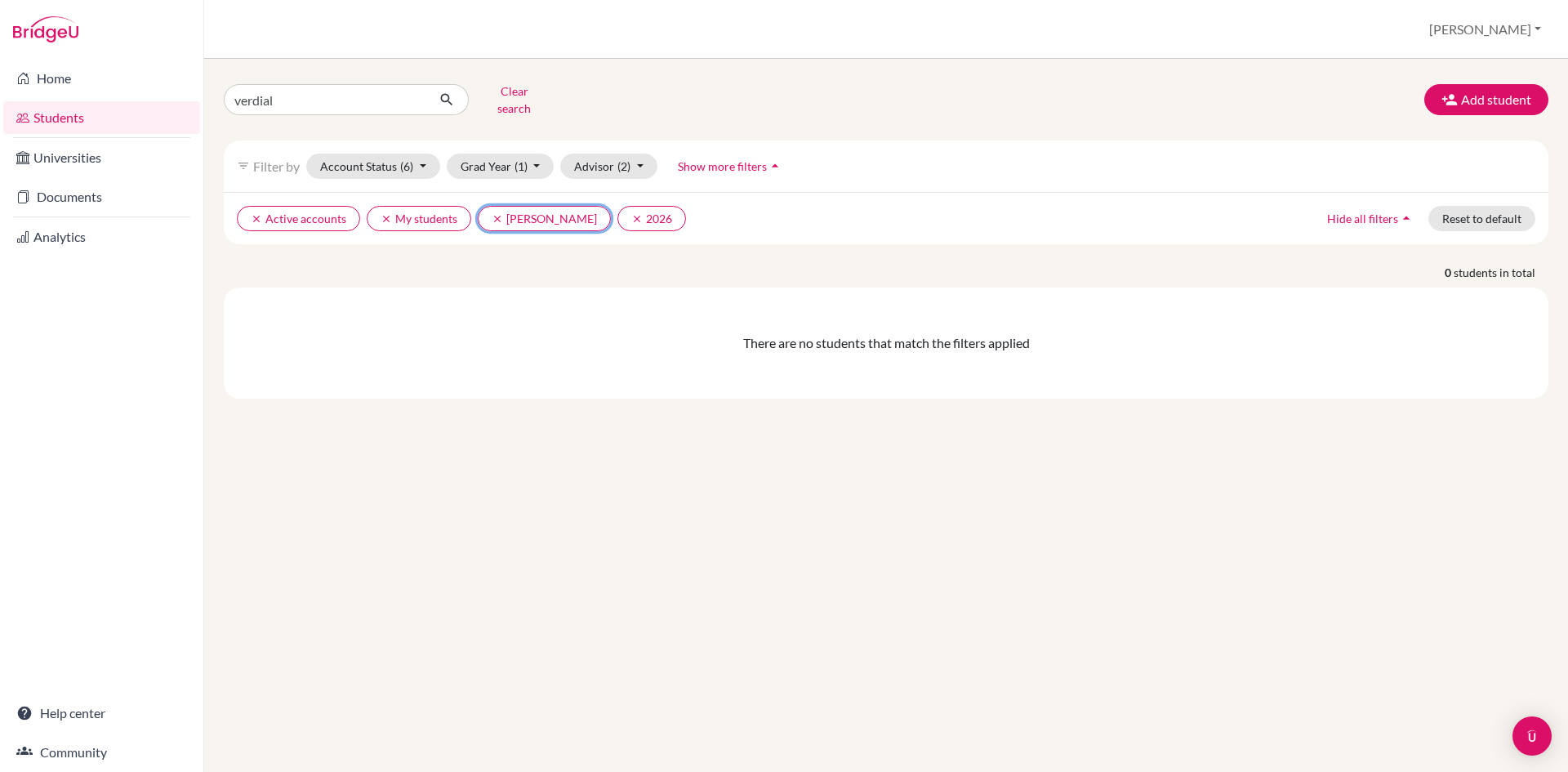
click at [494, 213] on icon "clear" at bounding box center [497, 219] width 11 height 11
click at [384, 213] on icon "clear" at bounding box center [386, 219] width 11 height 11
click at [610, 154] on button "Advisor" at bounding box center [599, 166] width 77 height 25
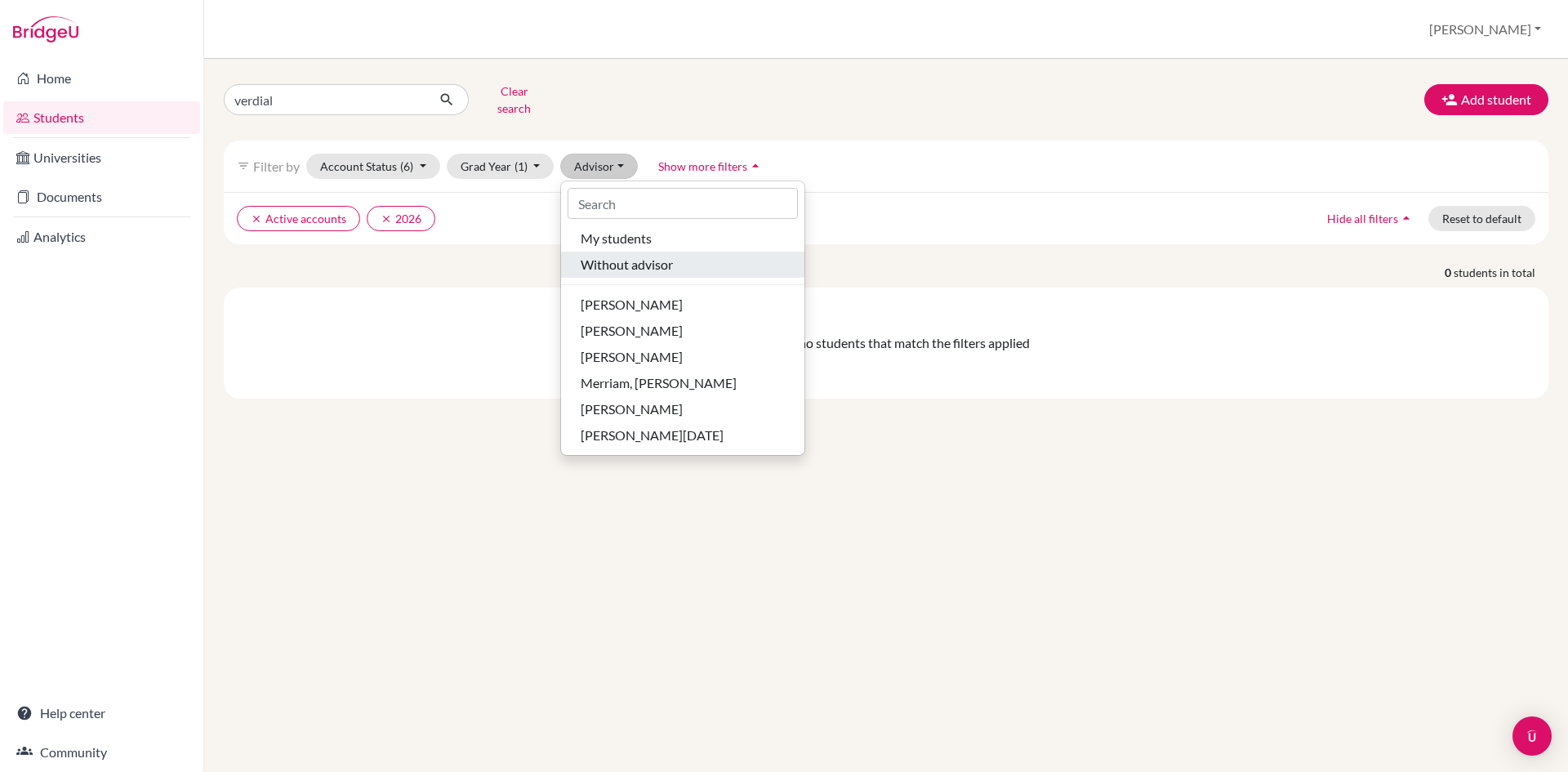
click at [661, 255] on span "Without advisor" at bounding box center [626, 264] width 92 height 20
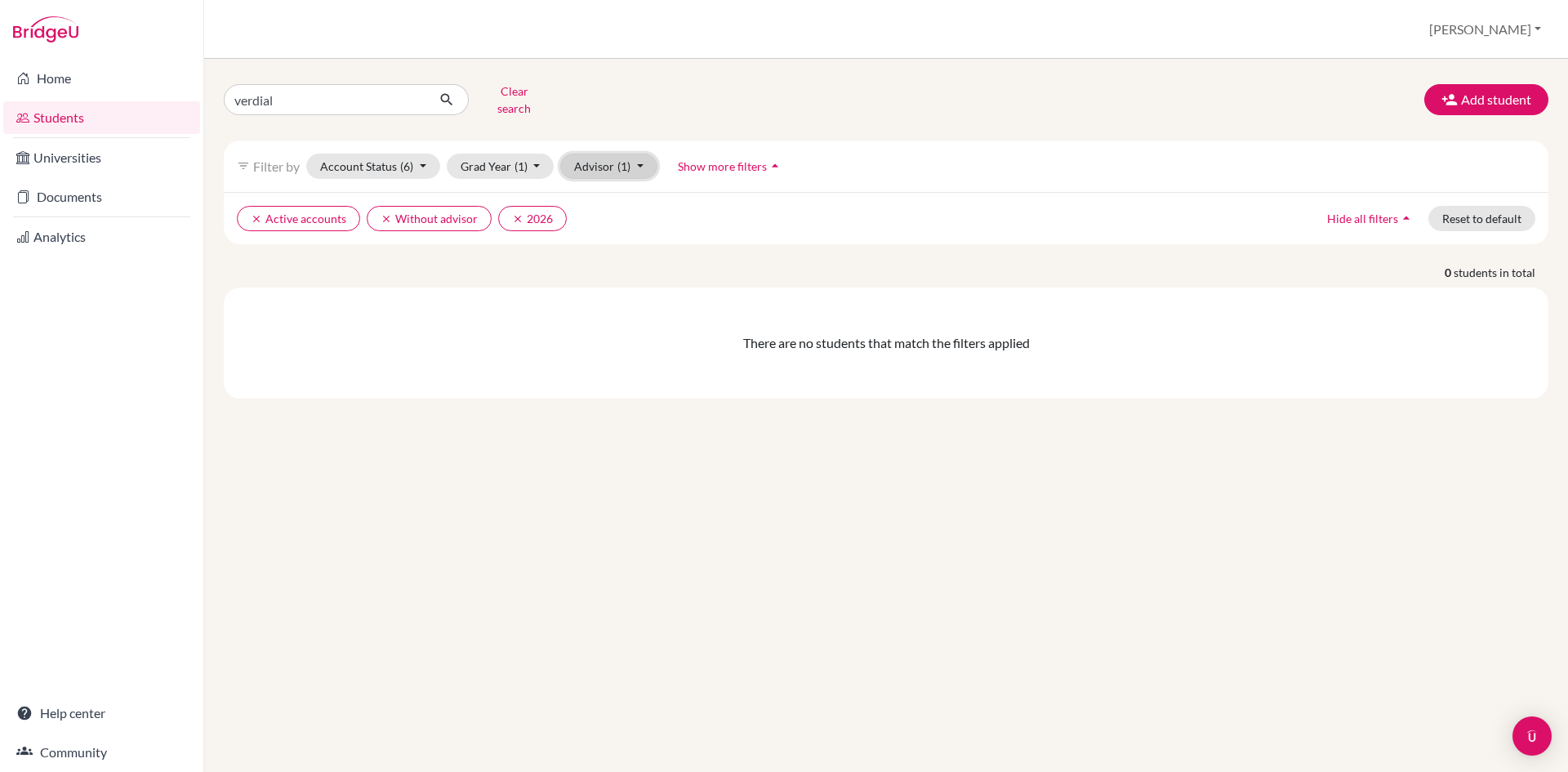
click at [617, 159] on span "(1)" at bounding box center [624, 166] width 13 height 14
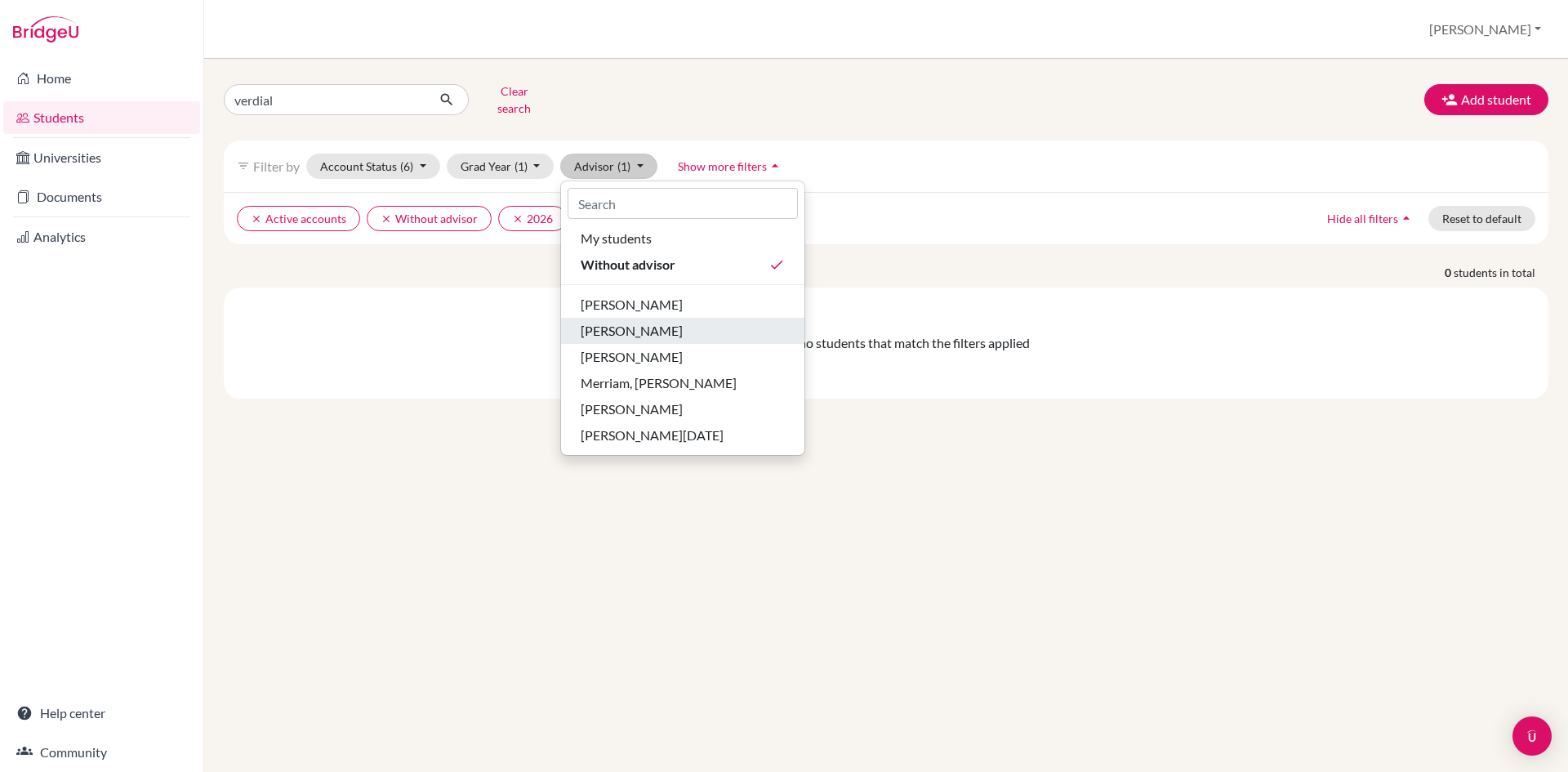
click at [651, 321] on span "[PERSON_NAME]" at bounding box center [631, 330] width 102 height 20
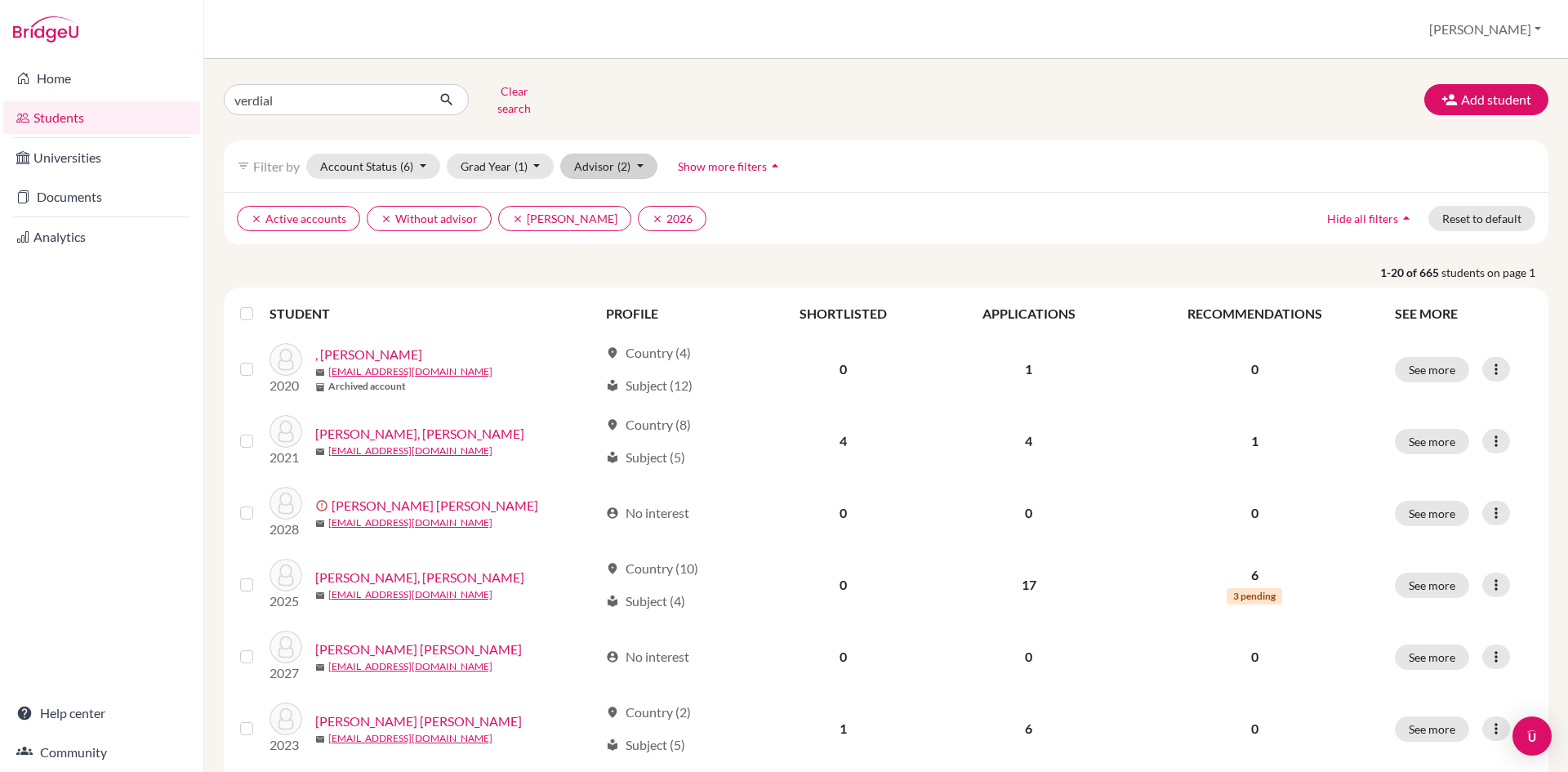
click at [629, 167] on div "filter_list Filter by Account Status (6) Active accounts done Archived accounts…" at bounding box center [886, 166] width 1325 height 52
click at [621, 165] on button "Advisor (2)" at bounding box center [609, 166] width 97 height 25
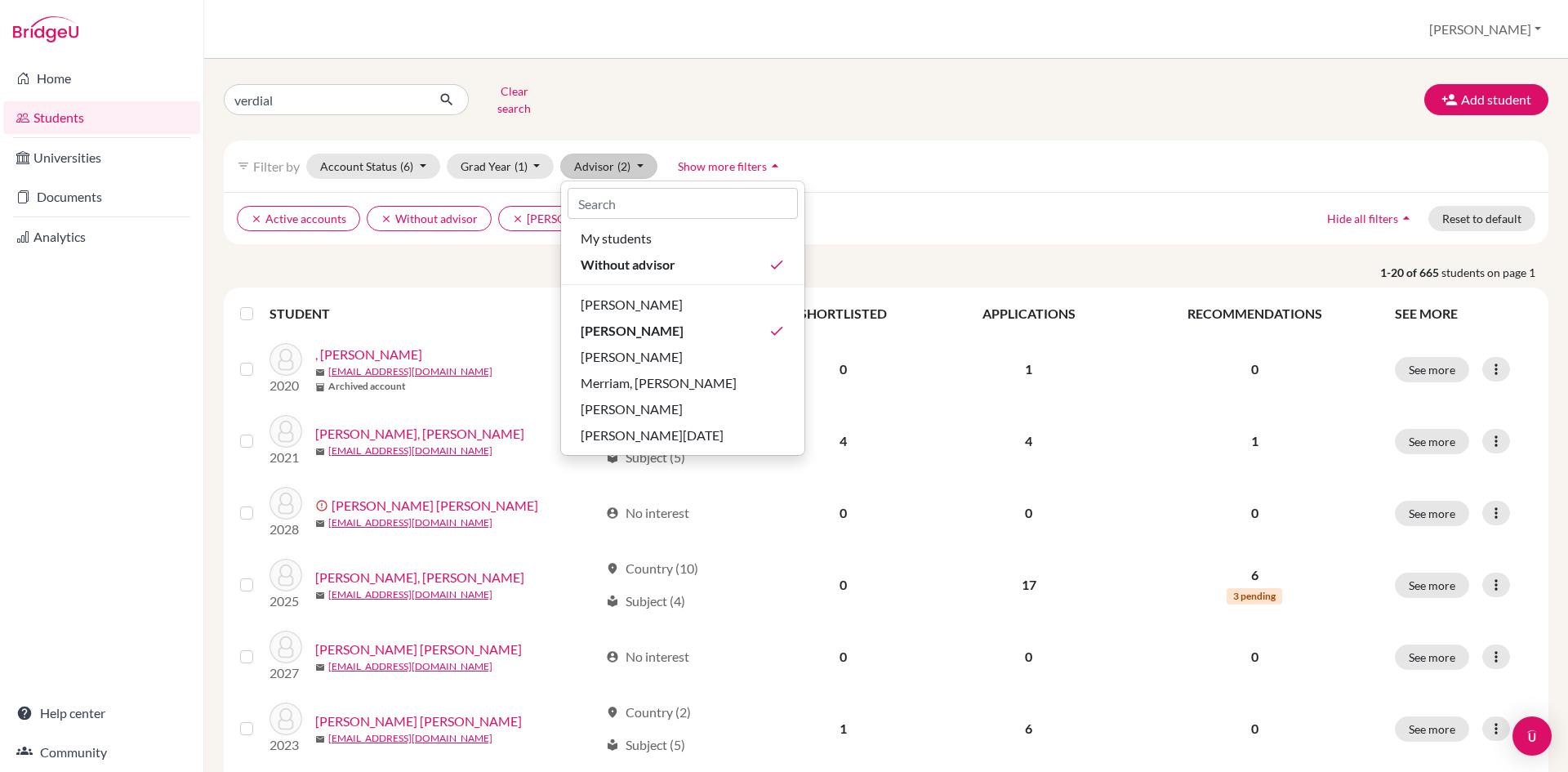
click at [623, 77] on div "verdial Clear search Add student filter_list Filter by Account Status (6) Activ…" at bounding box center [885, 415] width 1363 height 713
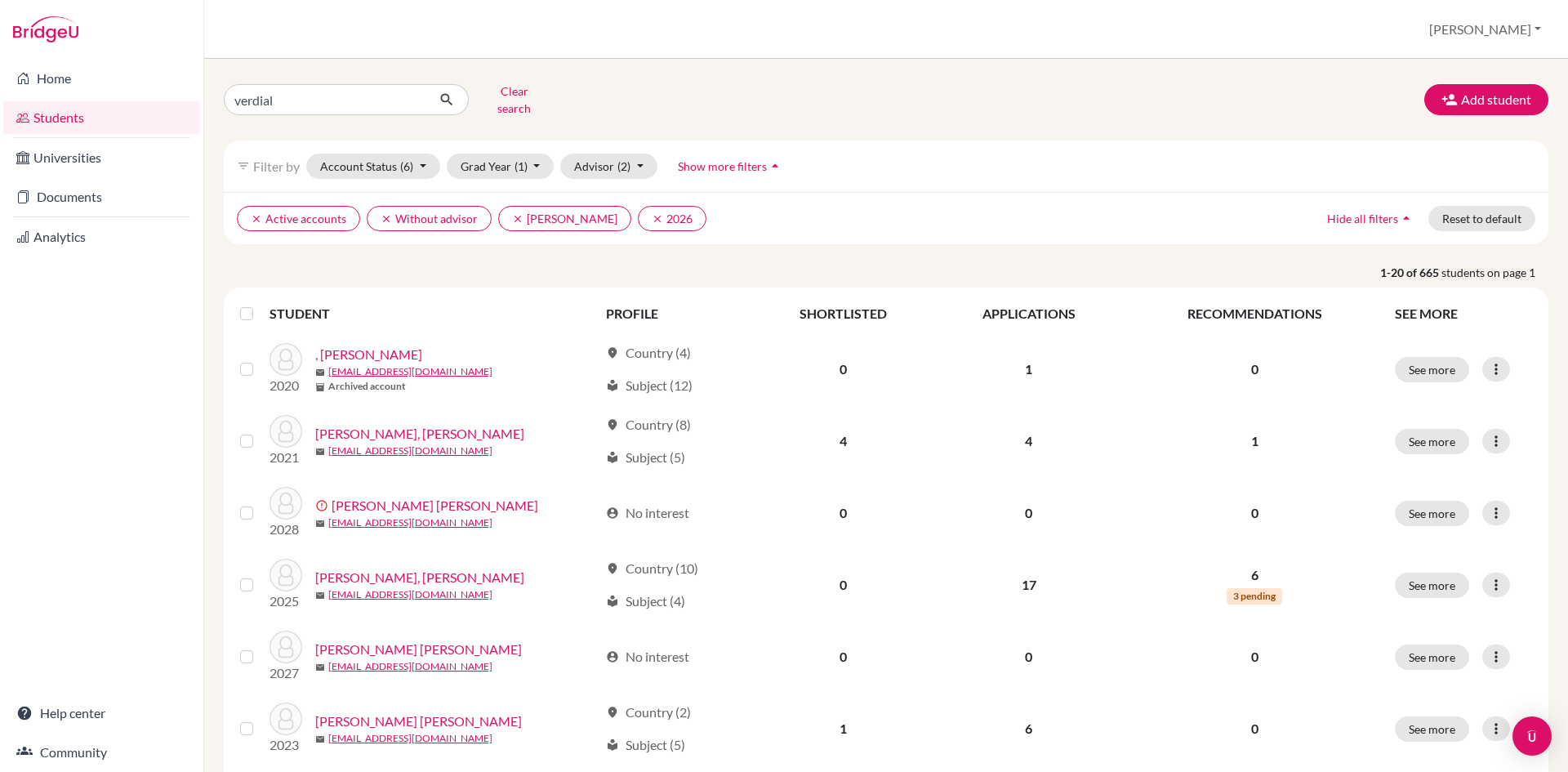
click at [387, 76] on div "verdial Clear search Add student filter_list Filter by Account Status (6) Activ…" at bounding box center [885, 415] width 1363 height 713
click at [382, 85] on input "verdial" at bounding box center [325, 99] width 203 height 31
type input "v"
type input "celeste"
click button "submit" at bounding box center [447, 99] width 43 height 31
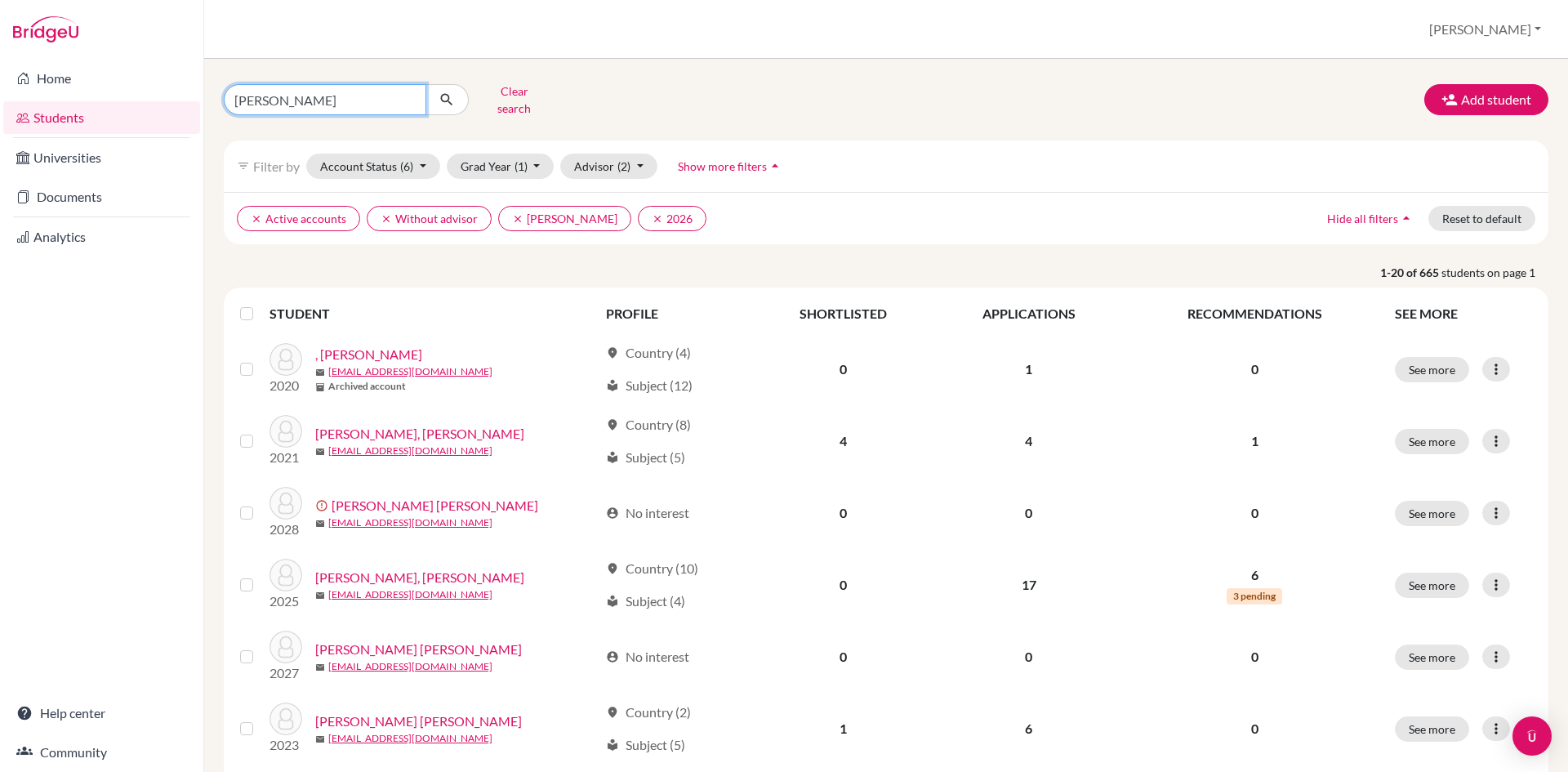
drag, startPoint x: 307, startPoint y: 101, endPoint x: 204, endPoint y: 108, distance: 103.2
click at [204, 108] on div "Home Students Universities Documents Analytics Help center Community Students o…" at bounding box center [784, 386] width 1568 height 772
type input "maria celeste"
click button "submit" at bounding box center [447, 99] width 43 height 31
click at [1472, 77] on div "maria celeste Clear search Add student filter_list Filter by Account Status (6)…" at bounding box center [885, 415] width 1363 height 713
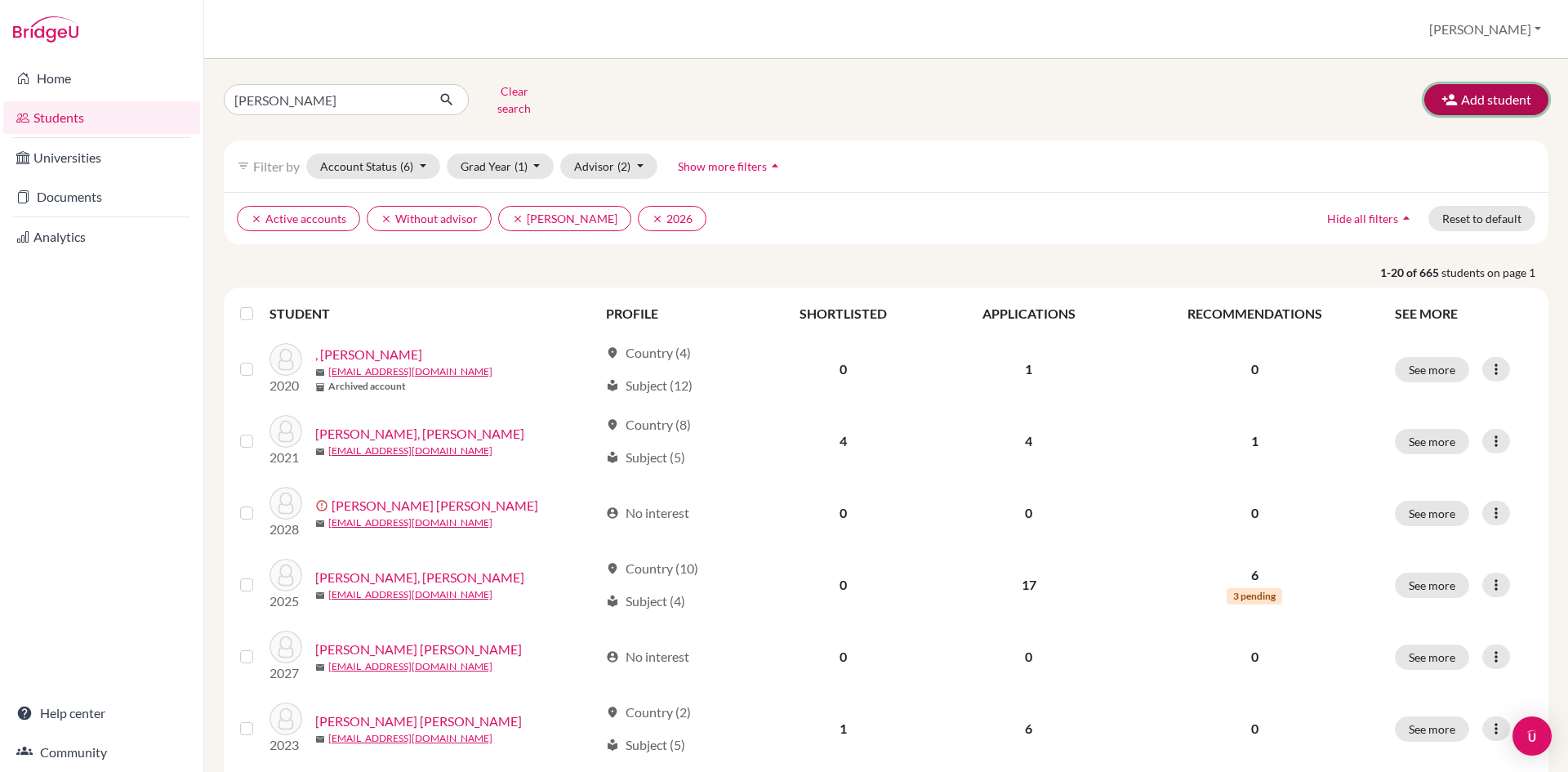
click at [1442, 95] on icon "button" at bounding box center [1449, 99] width 16 height 16
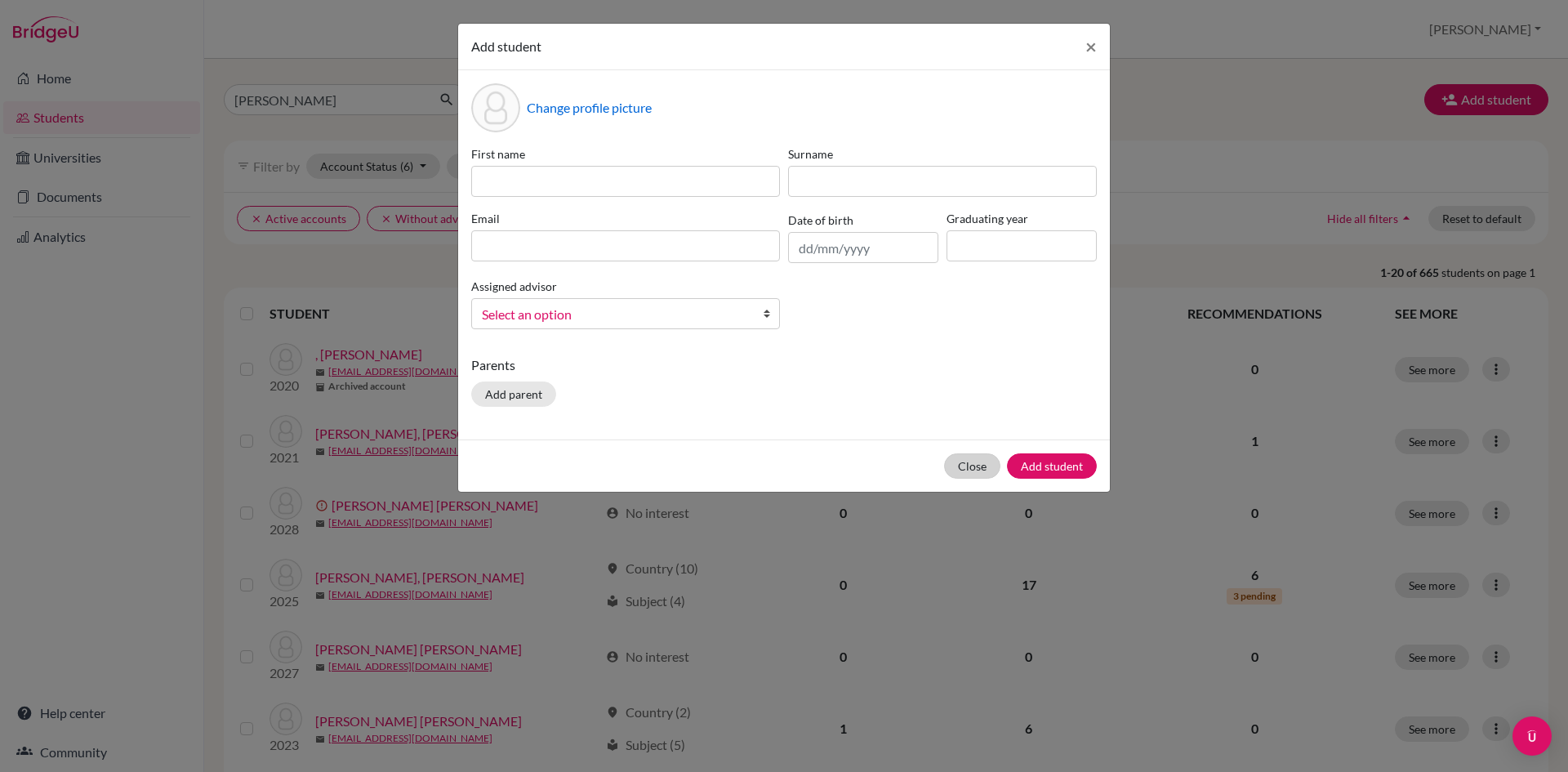
click at [968, 457] on div "Close Add student" at bounding box center [784, 465] width 652 height 52
click at [969, 459] on button "Close" at bounding box center [973, 465] width 57 height 25
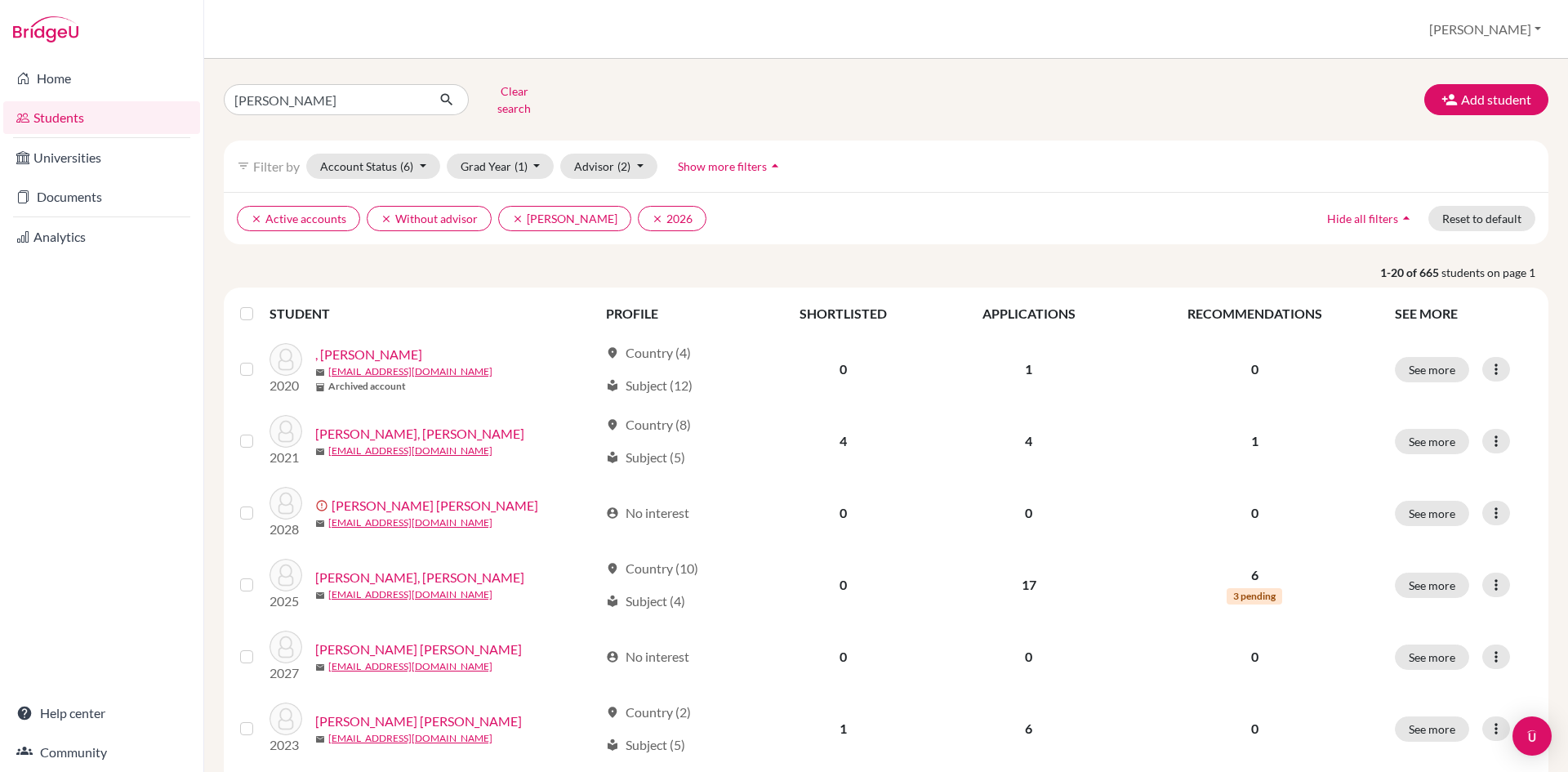
click at [60, 117] on link "Students" at bounding box center [101, 117] width 197 height 33
click at [60, 82] on link "Home" at bounding box center [101, 78] width 197 height 33
click at [1449, 90] on button "Add student" at bounding box center [1486, 99] width 125 height 31
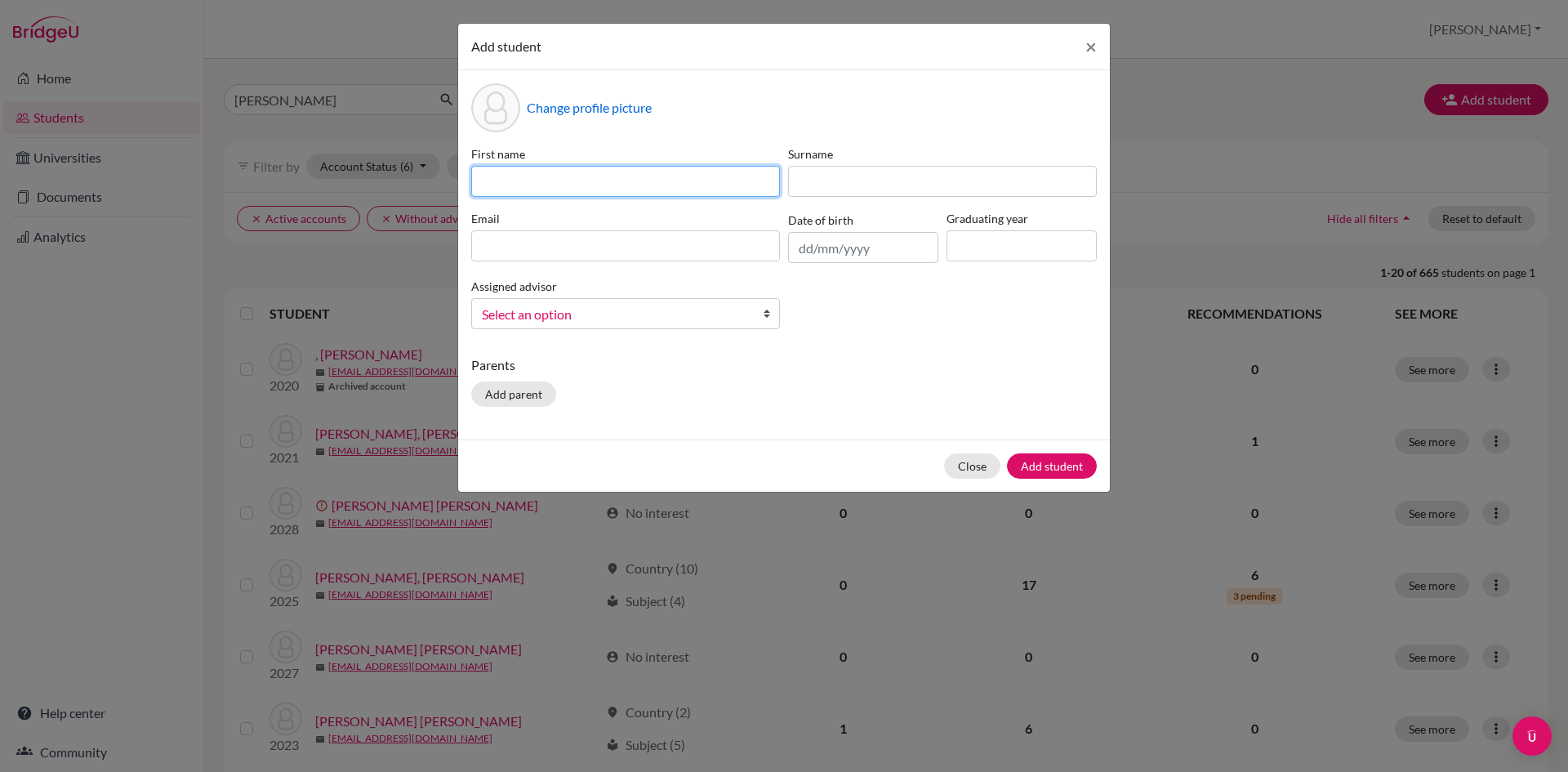
click at [694, 192] on input at bounding box center [625, 181] width 309 height 31
type input "Maria Celeste"
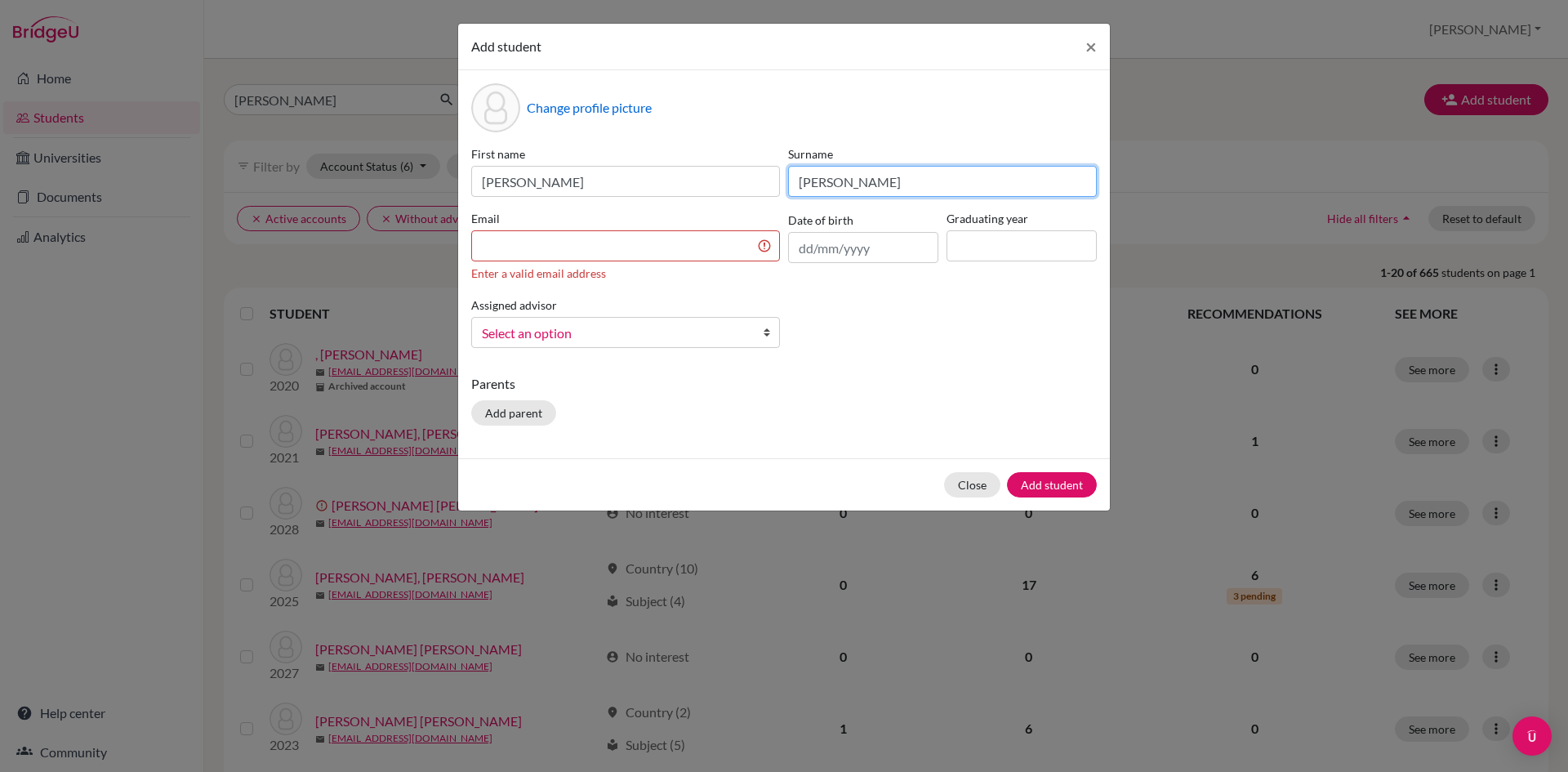
type input "Verdial Molina"
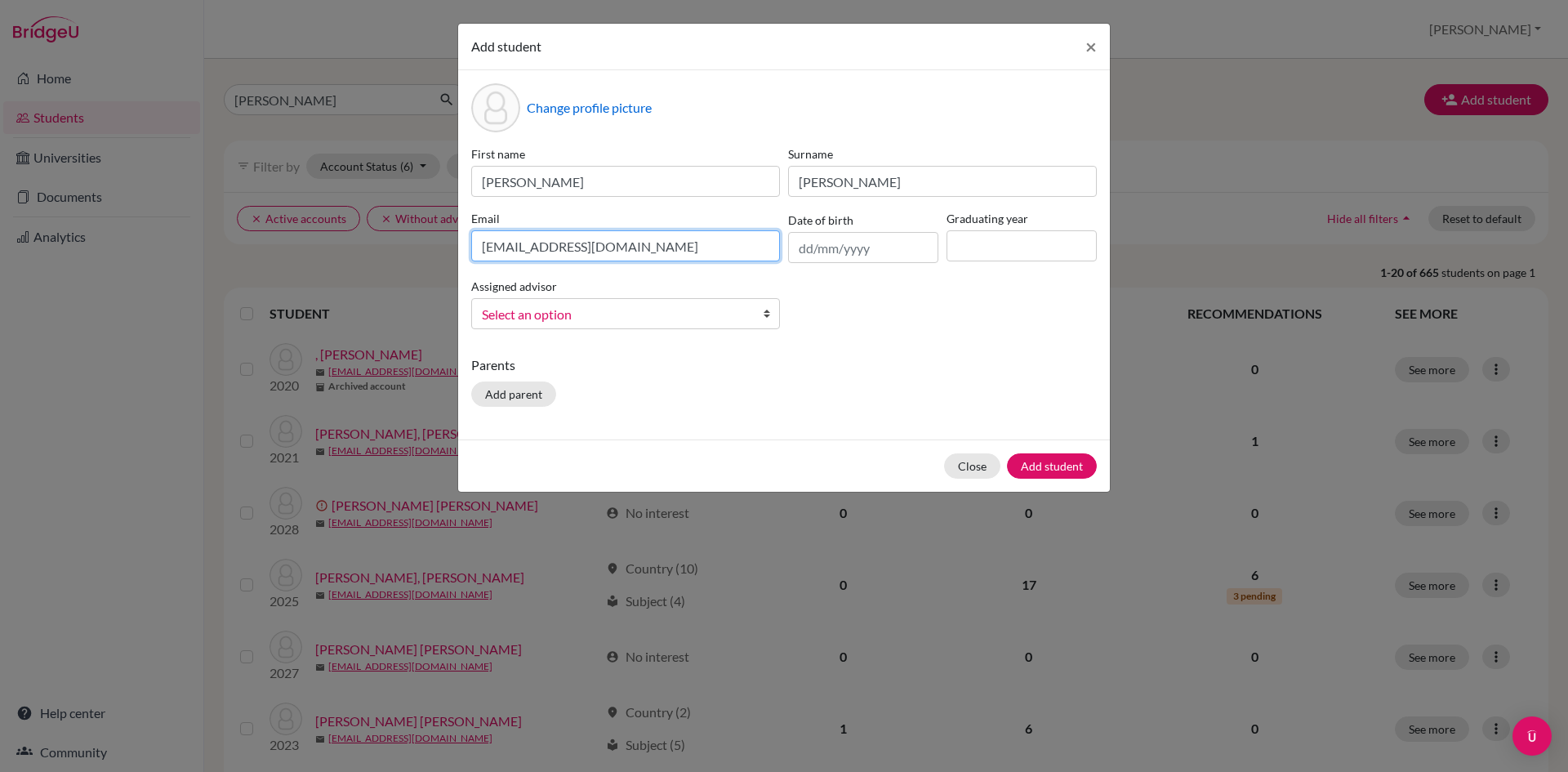
type input "[EMAIL_ADDRESS][DOMAIN_NAME]"
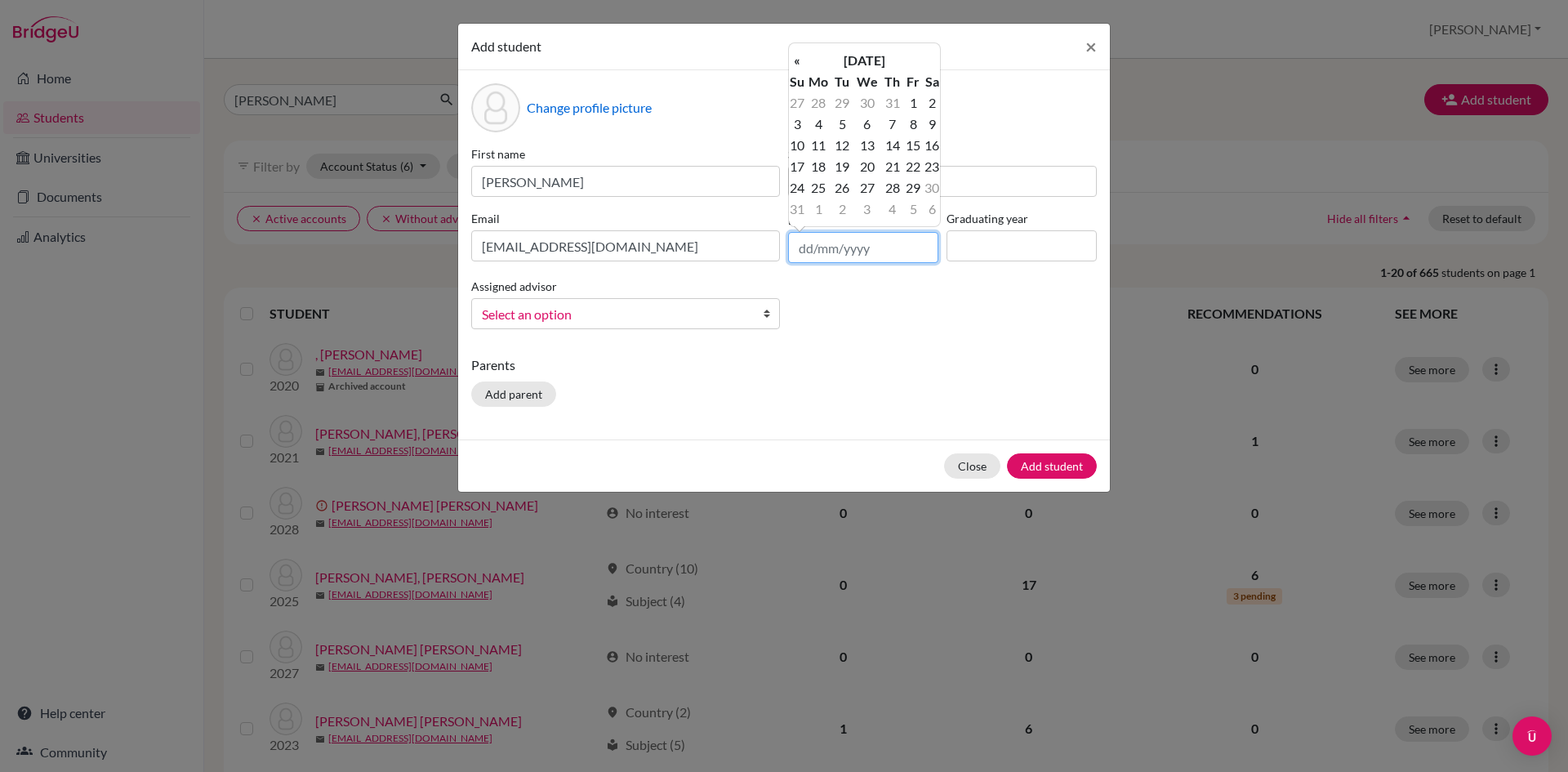
click at [830, 250] on input "text" at bounding box center [862, 247] width 150 height 31
type input "26/05/2008"
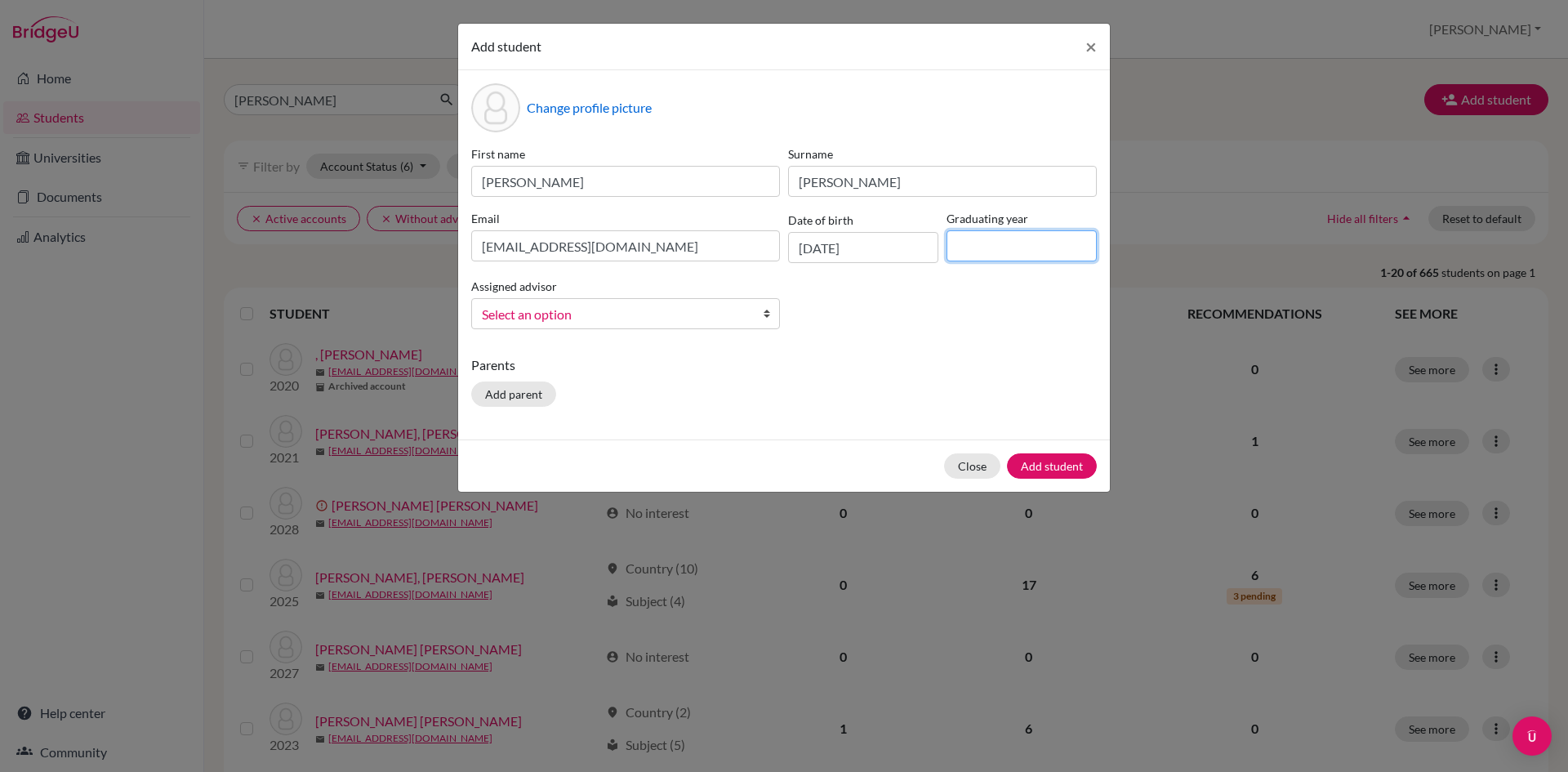
click at [962, 251] on input at bounding box center [1021, 245] width 150 height 31
type input "2026"
click at [671, 312] on span "Select an option" at bounding box center [615, 314] width 266 height 22
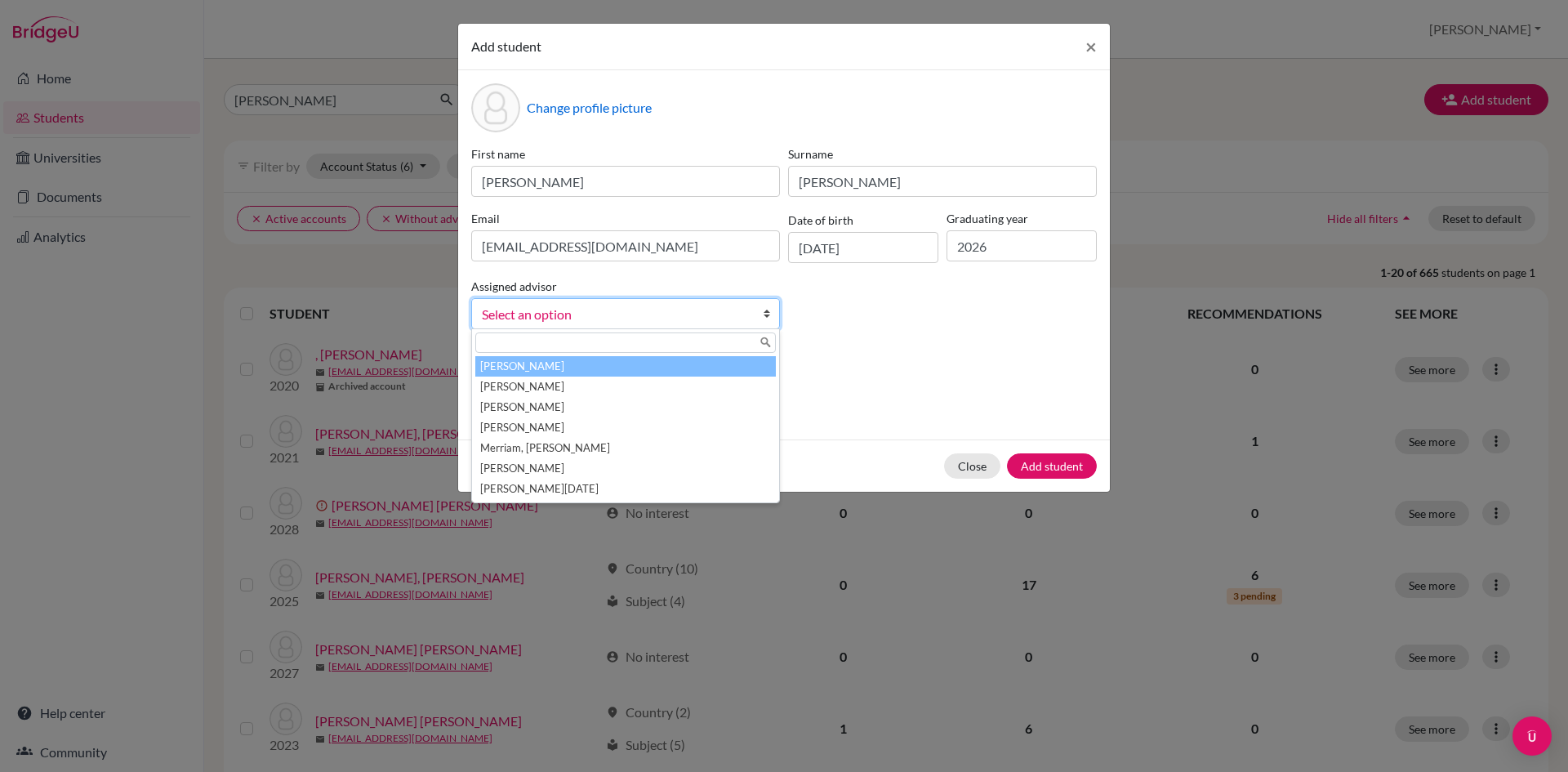
click at [605, 374] on li "[PERSON_NAME]" at bounding box center [626, 366] width 300 height 21
click at [620, 314] on span "[PERSON_NAME]" at bounding box center [610, 314] width 257 height 22
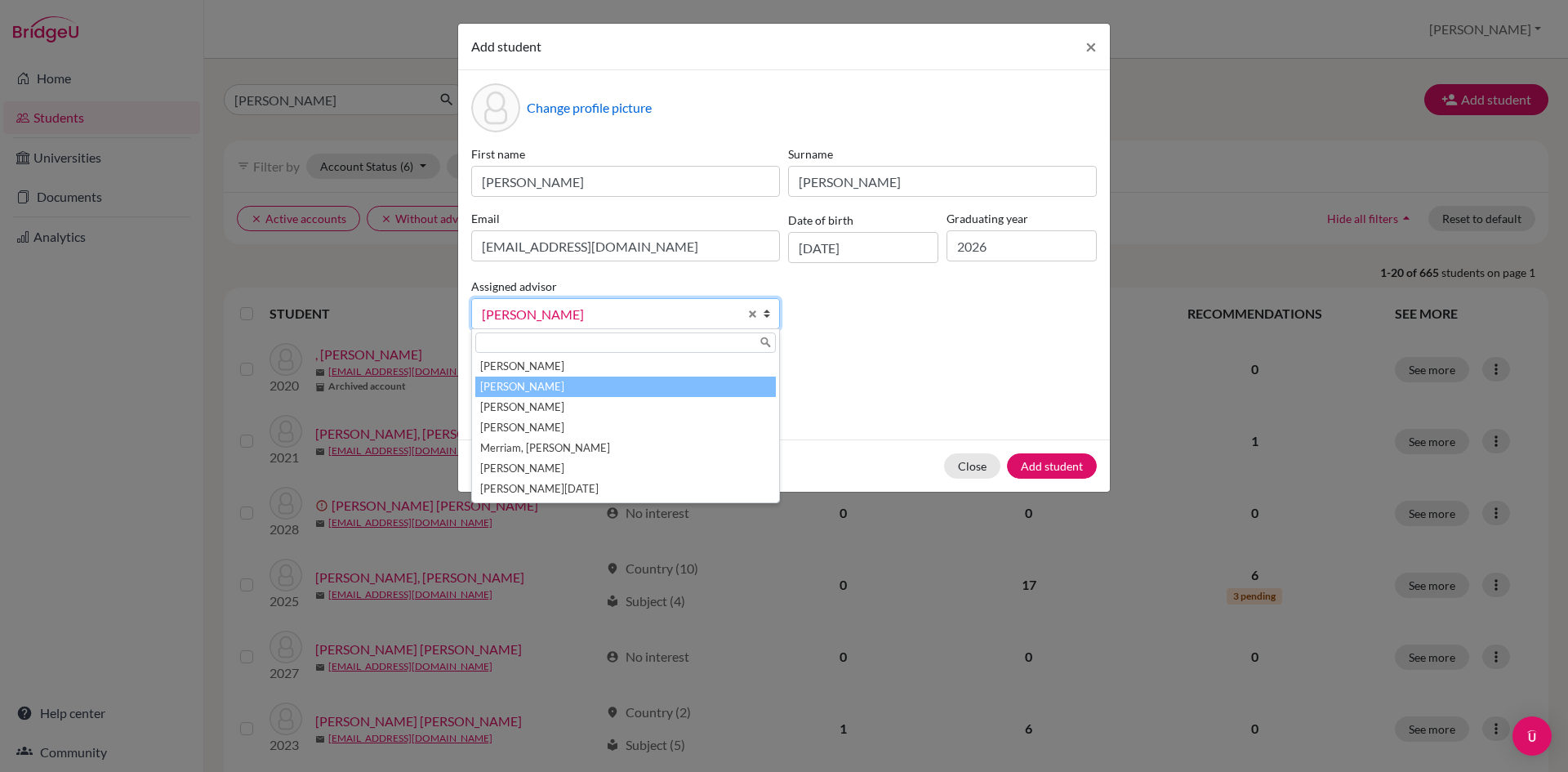
click at [593, 380] on li "[PERSON_NAME]" at bounding box center [626, 387] width 300 height 21
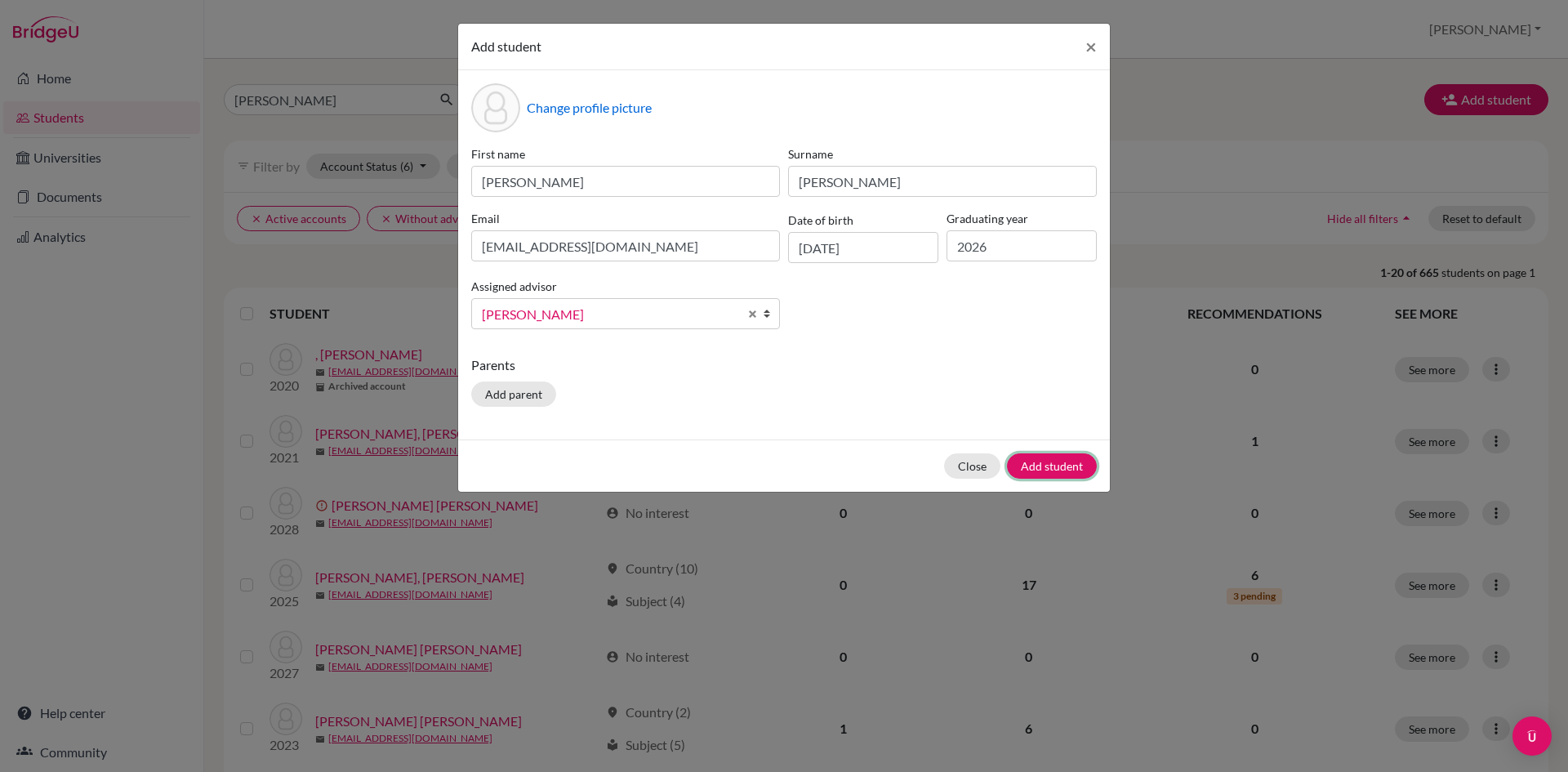
click at [1063, 470] on button "Add student" at bounding box center [1051, 465] width 90 height 25
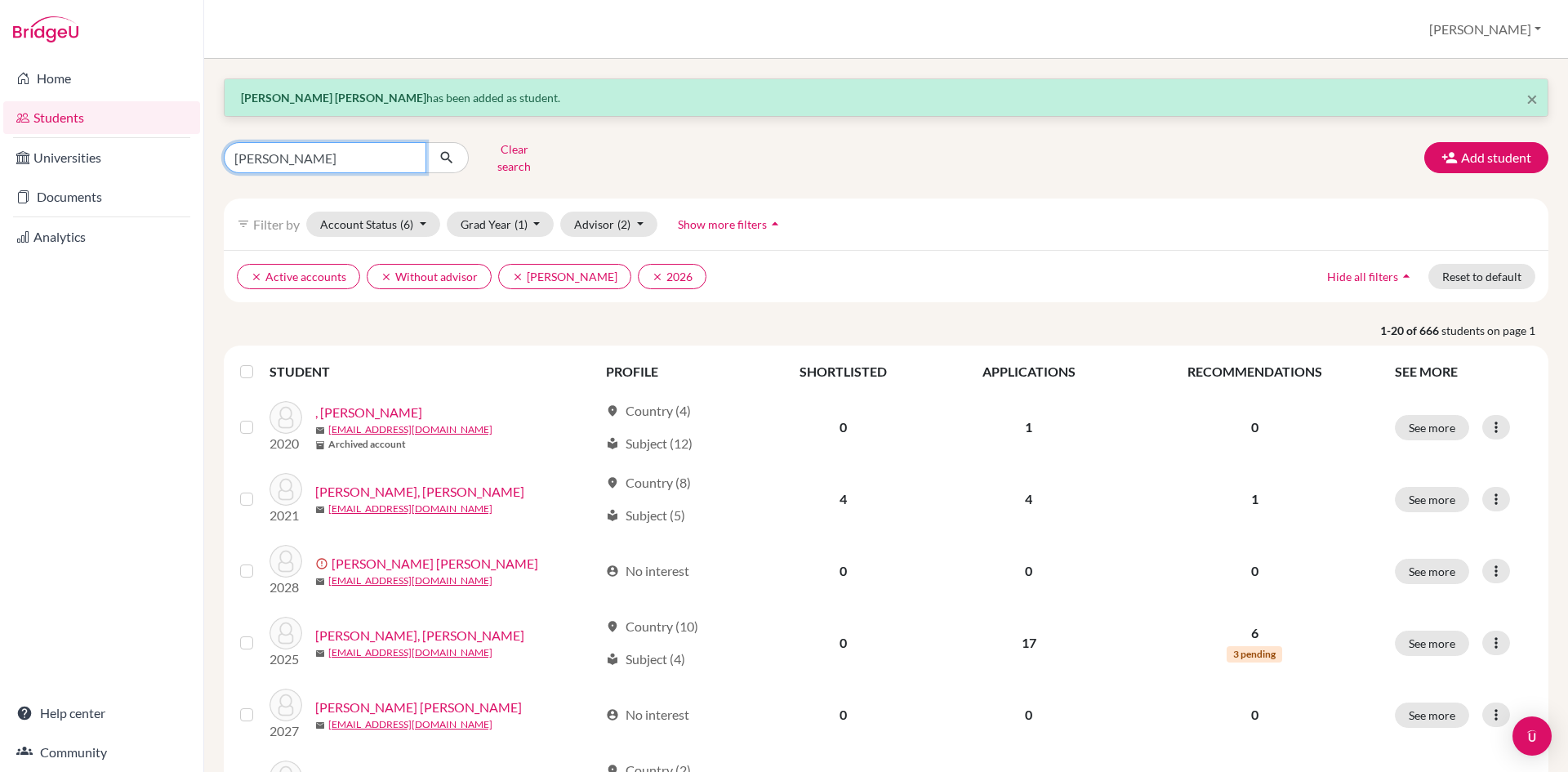
click at [376, 165] on input "maria celeste" at bounding box center [325, 158] width 203 height 31
click button "submit" at bounding box center [447, 158] width 43 height 31
click at [361, 153] on input "maria celeste" at bounding box center [325, 158] width 203 height 31
click button "submit" at bounding box center [447, 158] width 43 height 31
click at [331, 145] on input "maria celeste" at bounding box center [325, 158] width 203 height 31
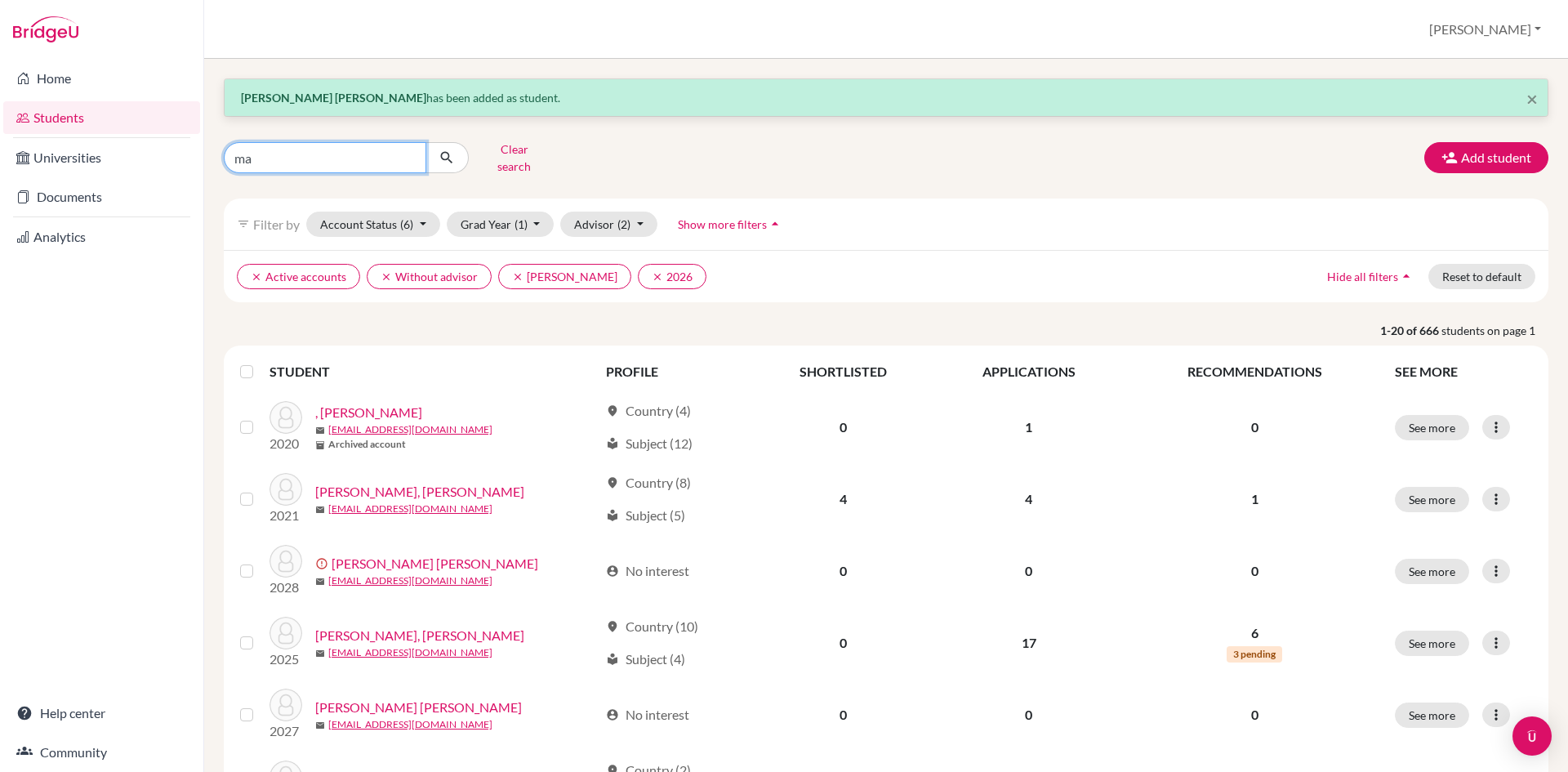
type input "m"
type input "celeste"
click button "submit" at bounding box center [447, 158] width 43 height 31
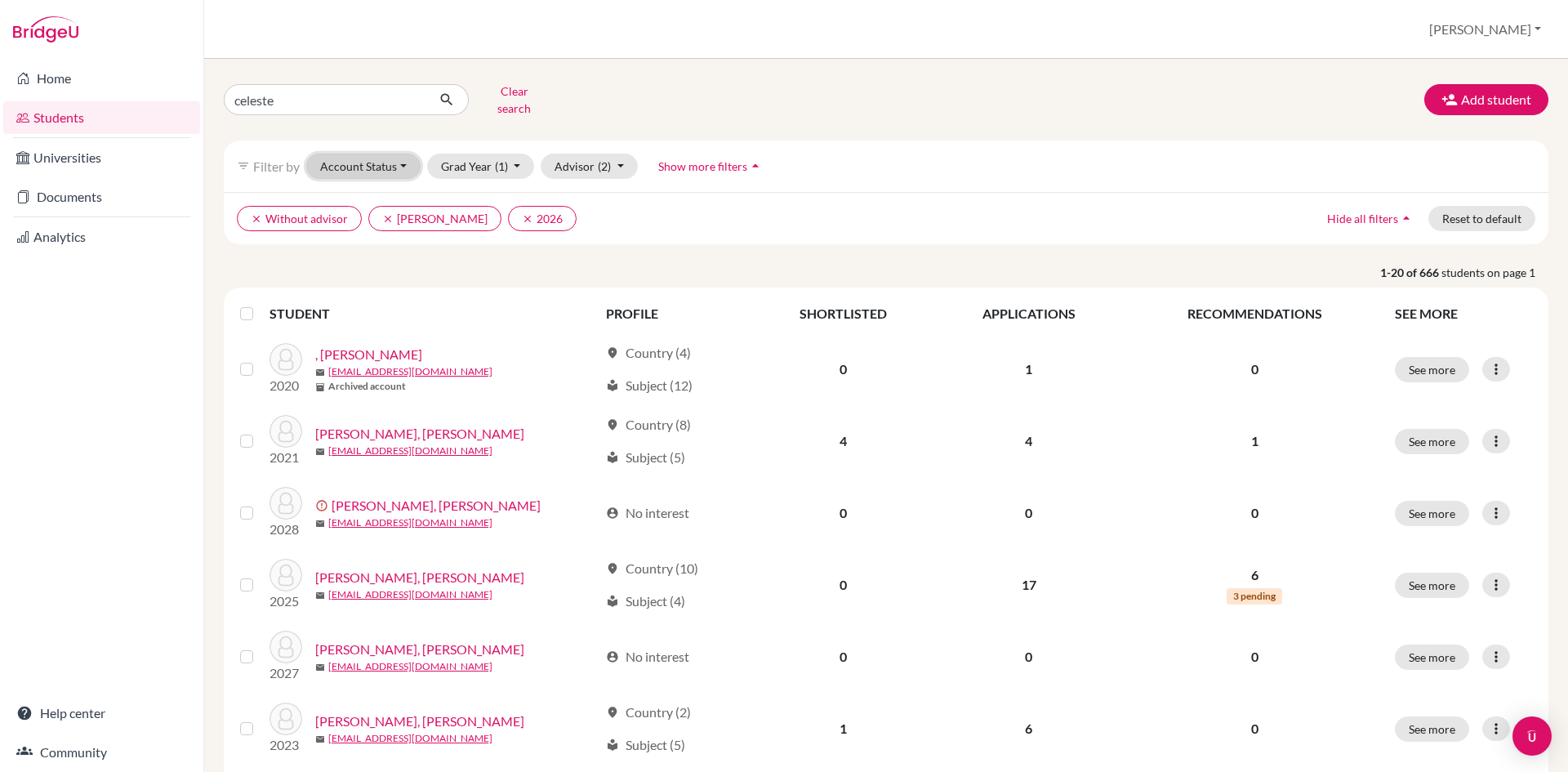
click at [379, 154] on button "Account Status" at bounding box center [363, 166] width 114 height 25
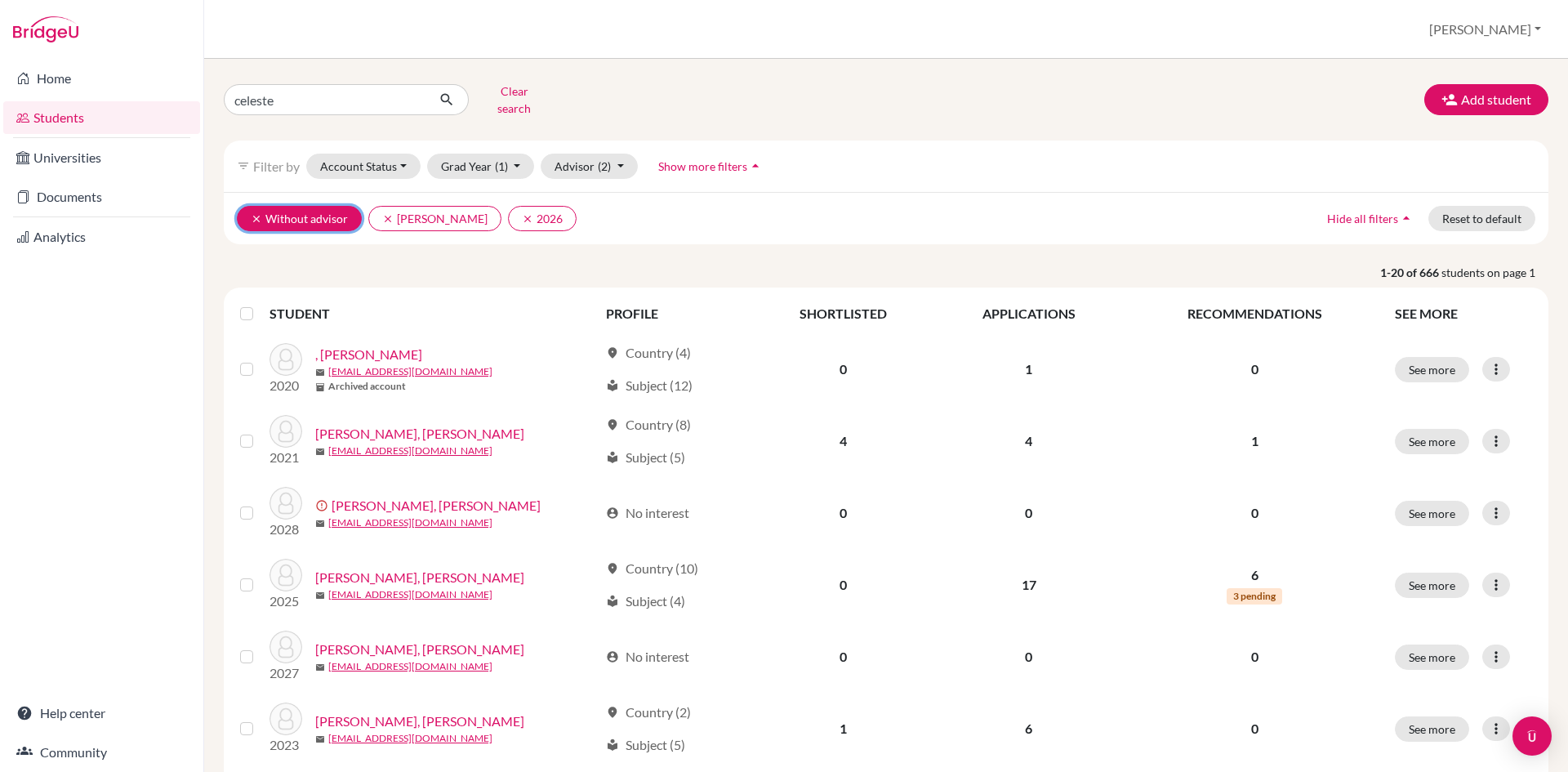
click at [258, 213] on icon "clear" at bounding box center [257, 219] width 11 height 11
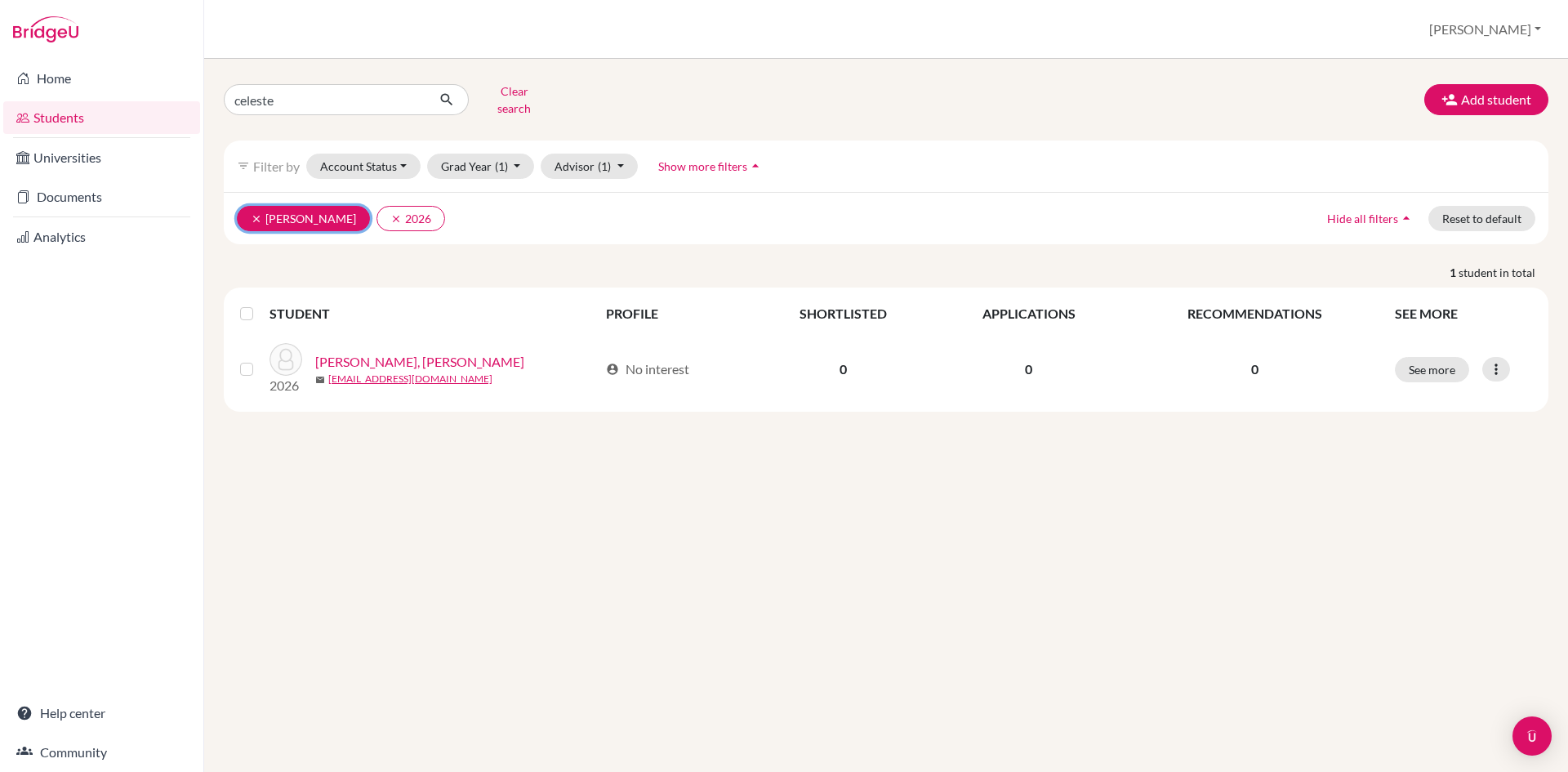
click at [255, 213] on icon "clear" at bounding box center [257, 219] width 11 height 11
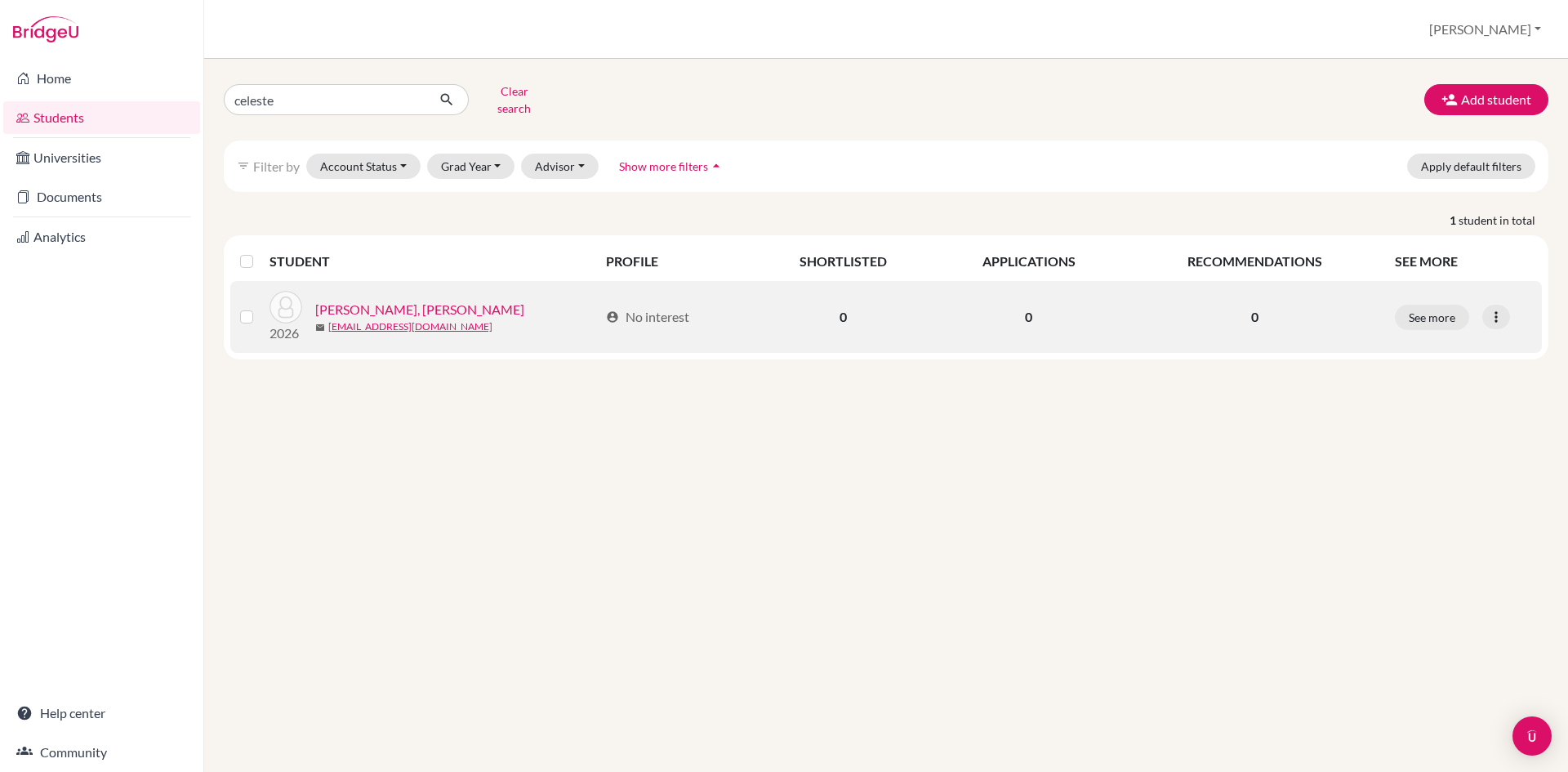
click at [343, 300] on link "[PERSON_NAME], [PERSON_NAME]" at bounding box center [420, 310] width 209 height 20
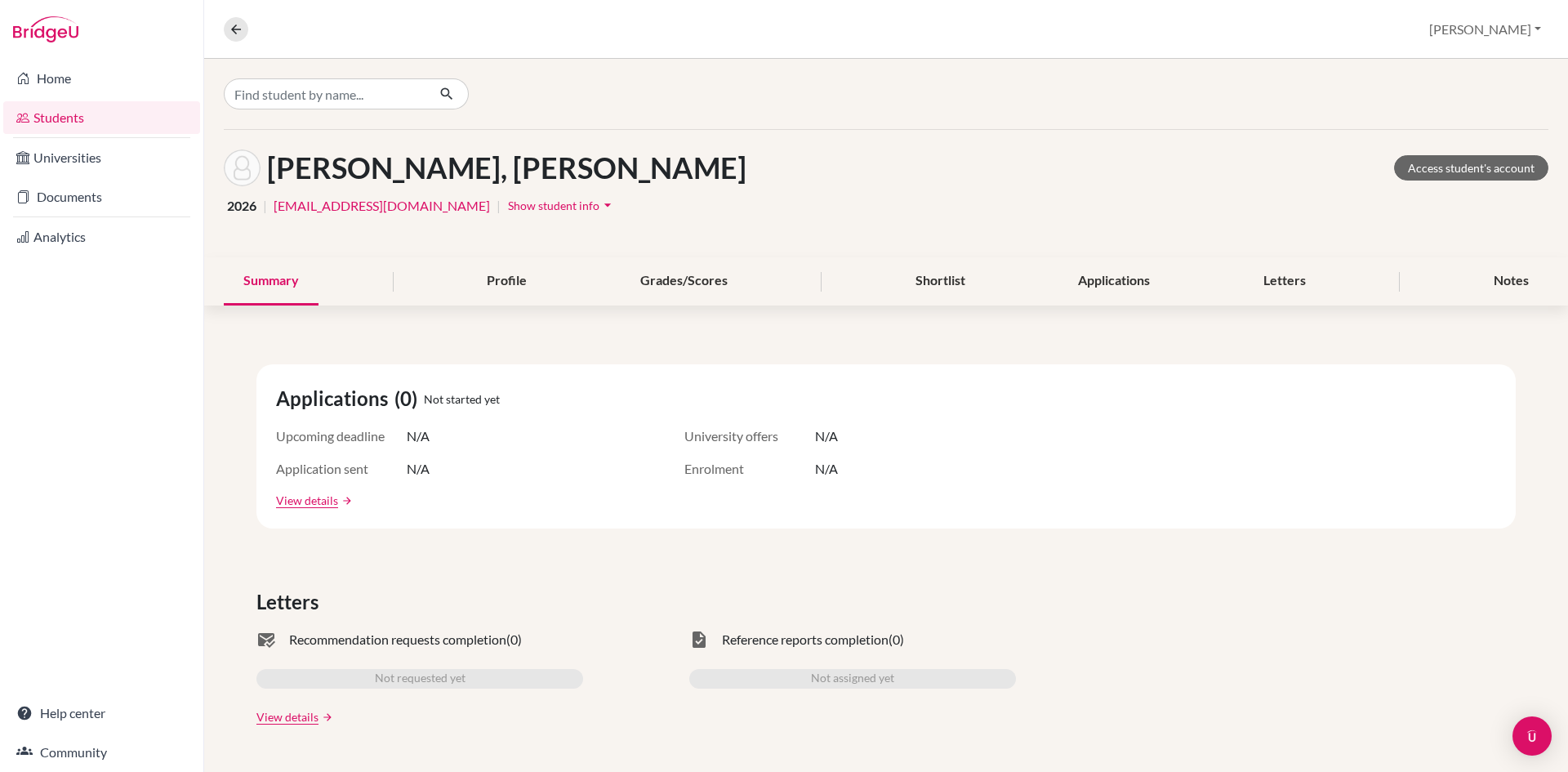
click at [597, 209] on span "Show student info" at bounding box center [553, 205] width 92 height 14
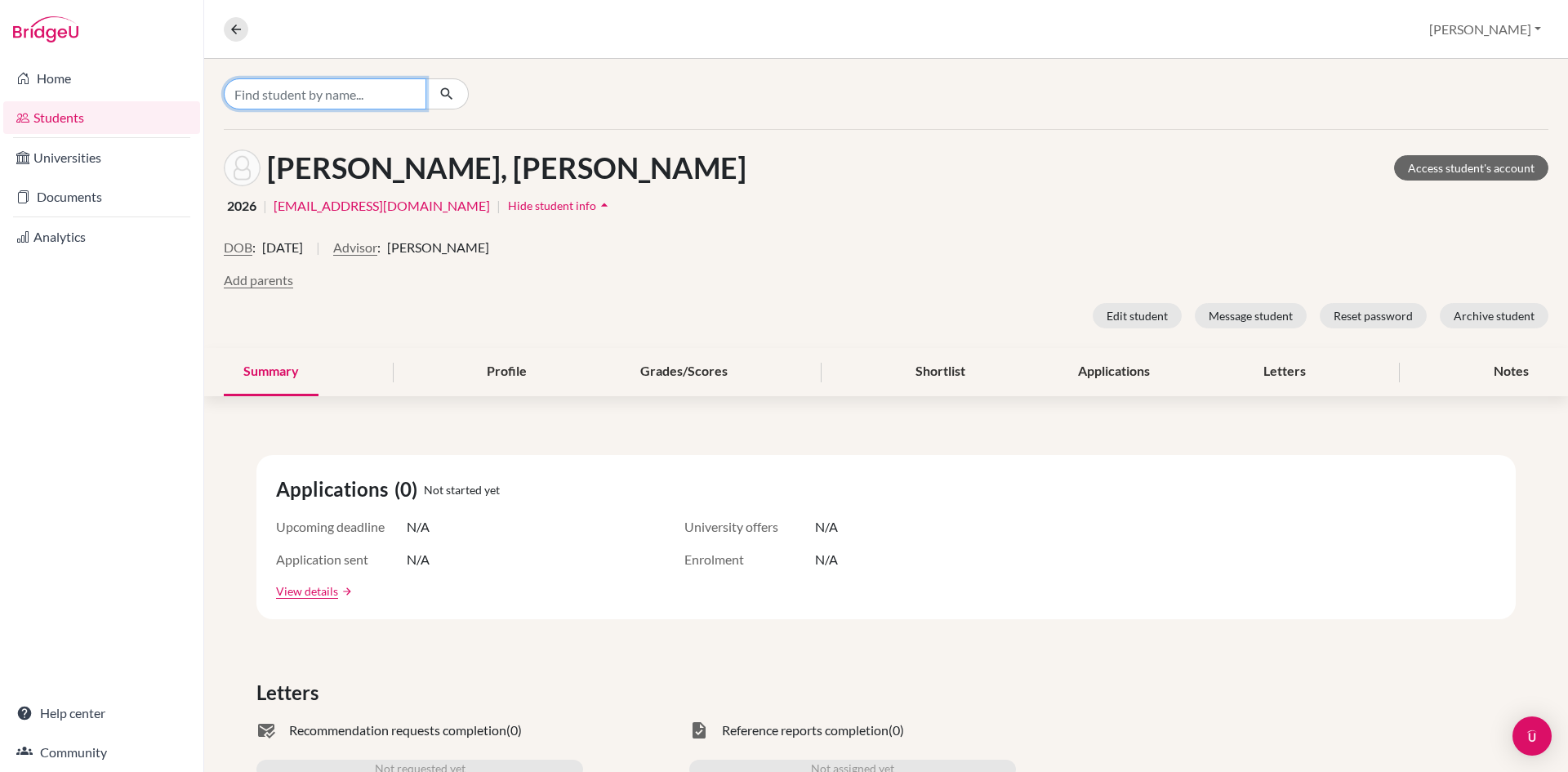
click at [298, 88] on input "Find student by name..." at bounding box center [325, 93] width 203 height 31
type input "nimra"
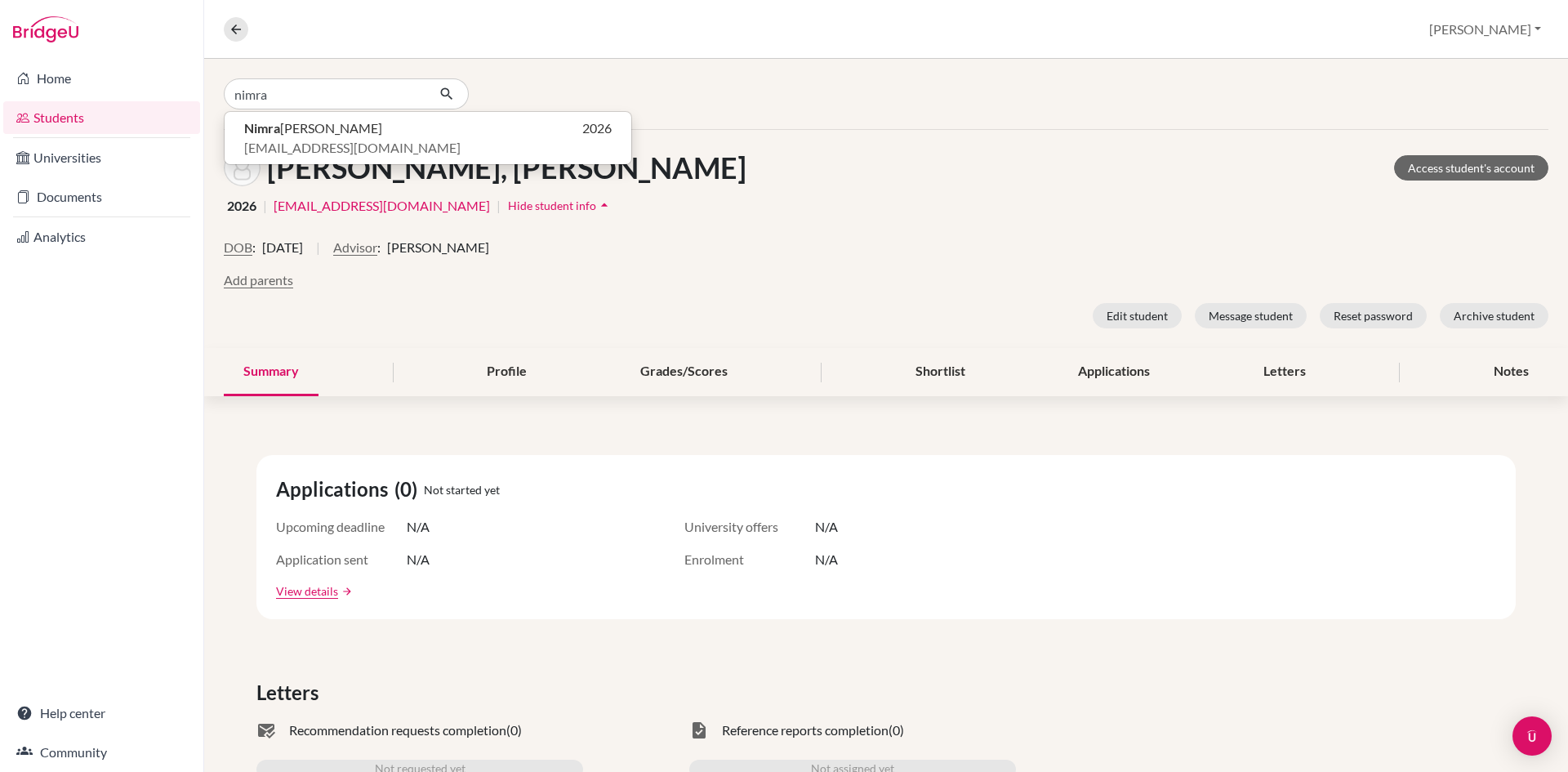
click at [616, 67] on div "nimra Nimra [PERSON_NAME] 2026 [EMAIL_ADDRESS][DOMAIN_NAME]" at bounding box center [885, 93] width 1363 height 70
